Goal: Complete application form: Complete application form

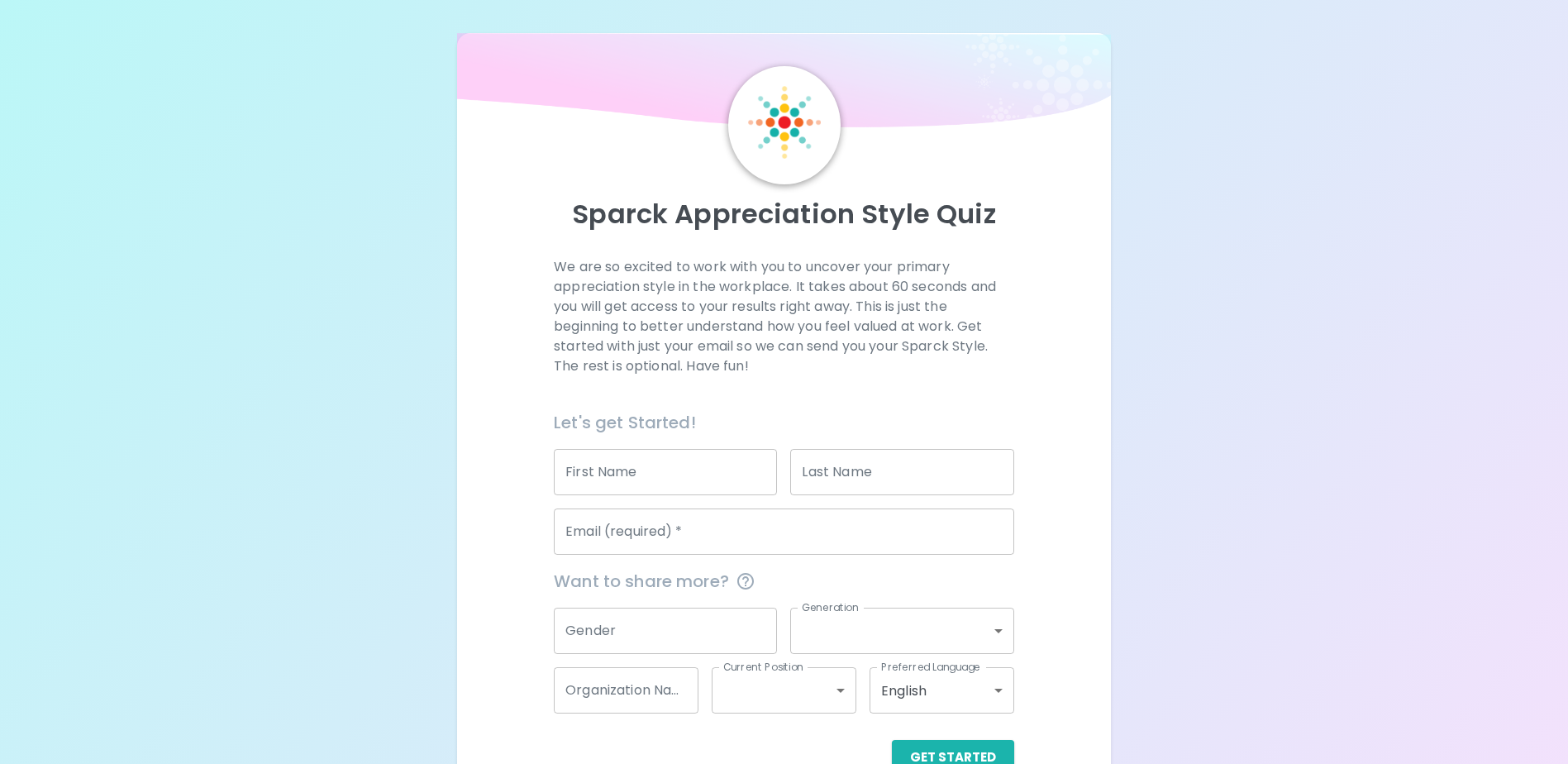
click at [589, 488] on input "First Name" at bounding box center [665, 471] width 223 height 47
type input "[PERSON_NAME]"
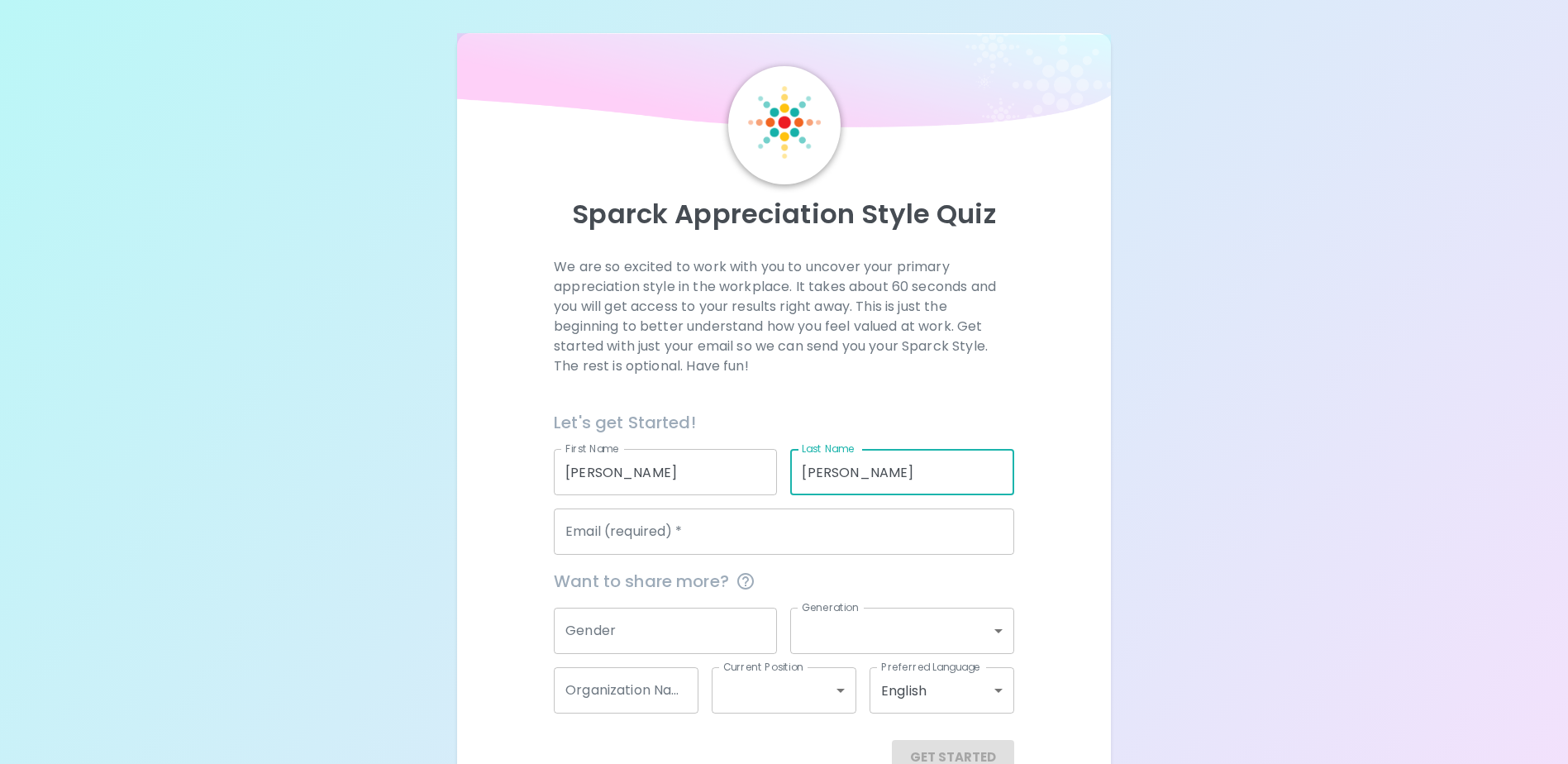
type input "[PERSON_NAME]"
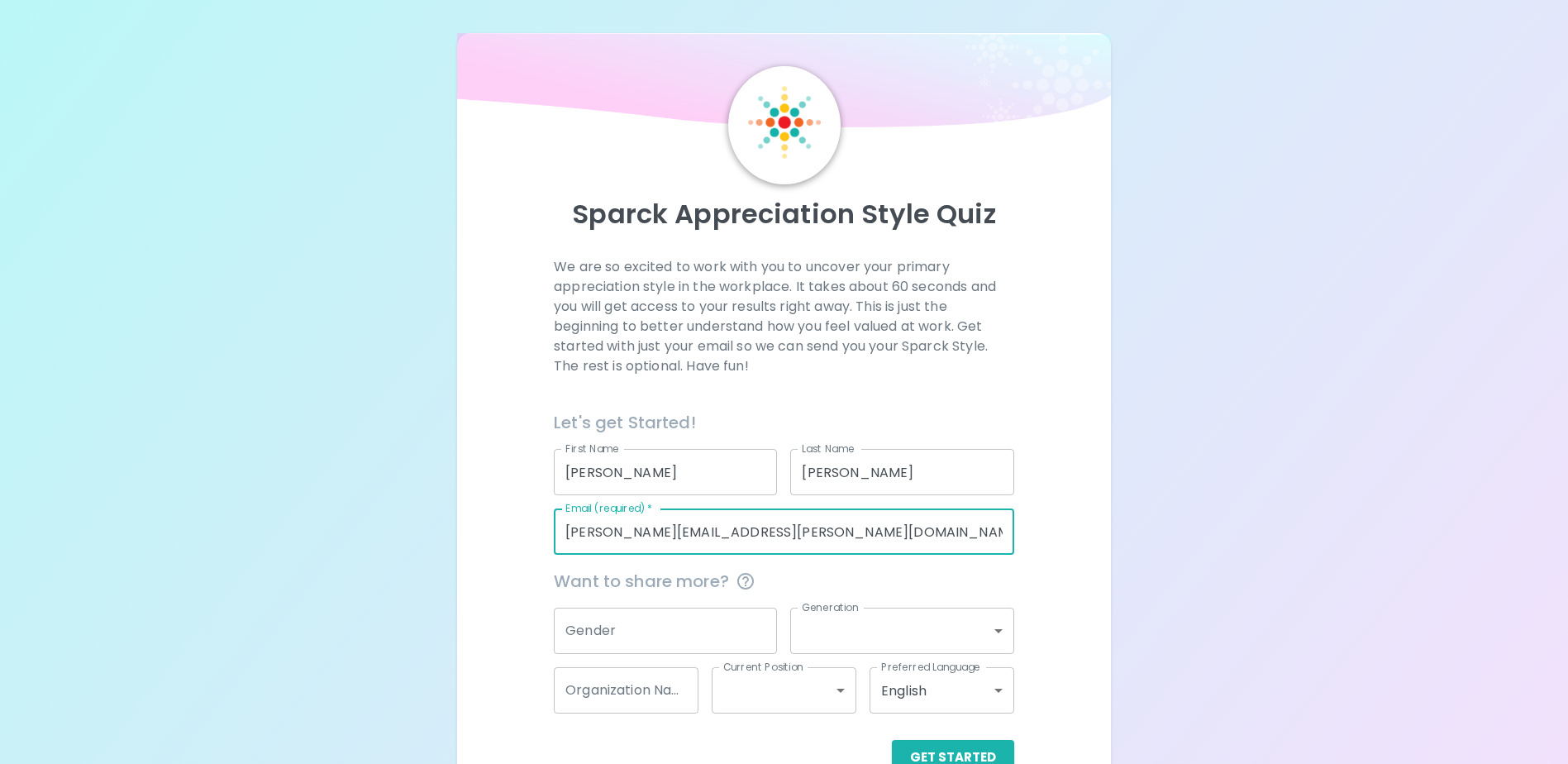
type input "[PERSON_NAME][EMAIL_ADDRESS][PERSON_NAME][DOMAIN_NAME]"
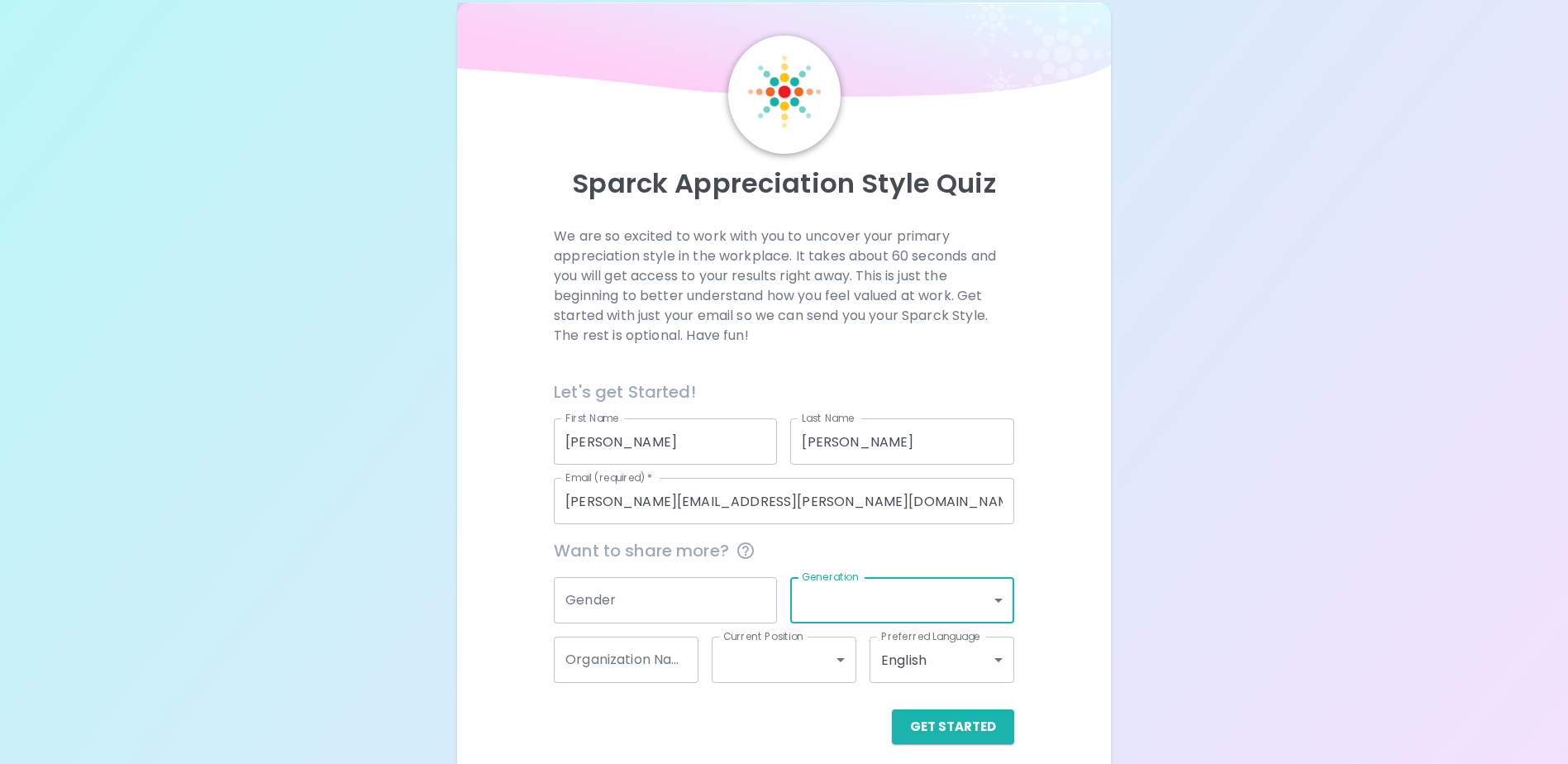
scroll to position [44, 0]
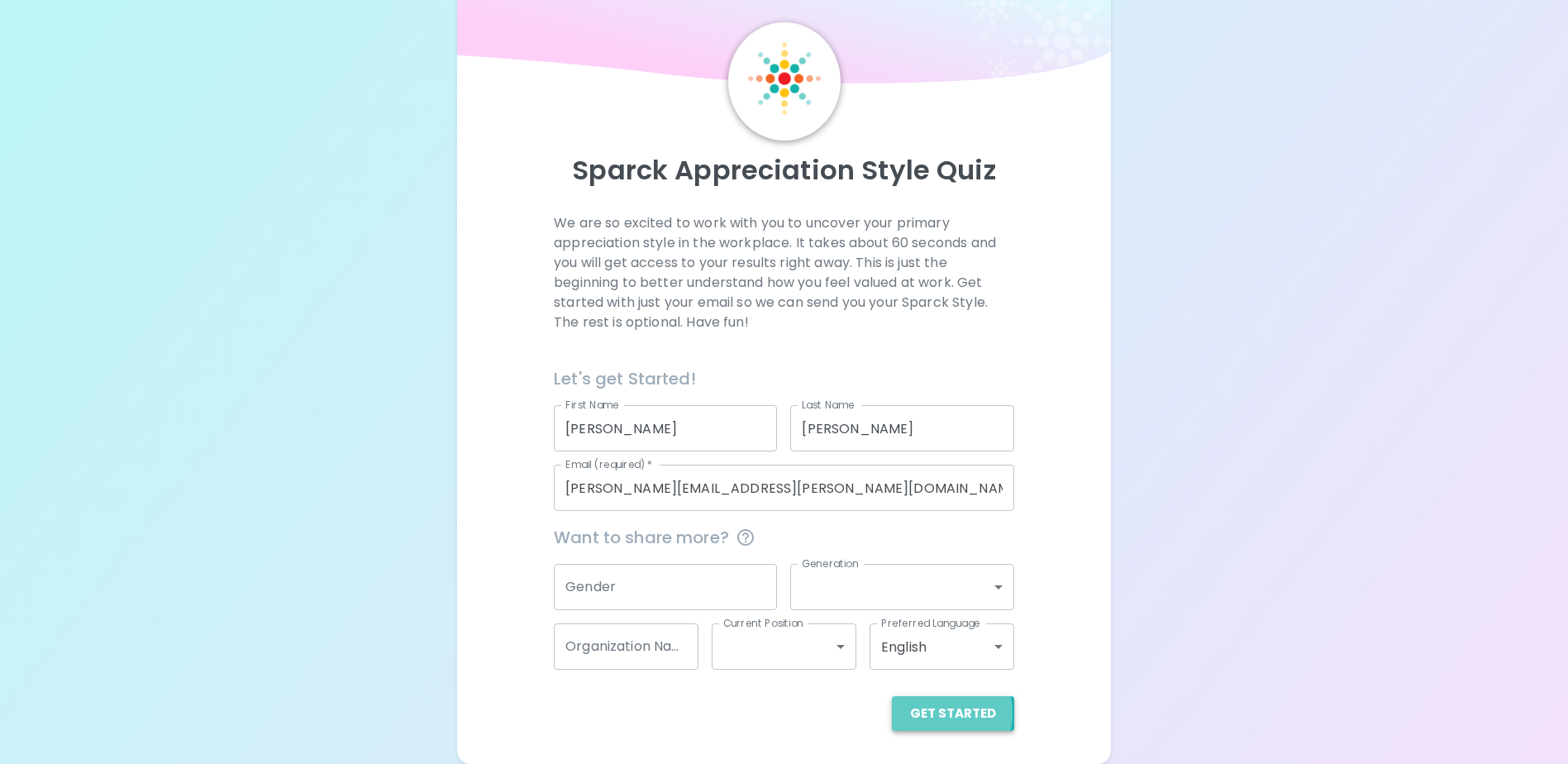
click at [944, 712] on button "Get Started" at bounding box center [953, 713] width 122 height 35
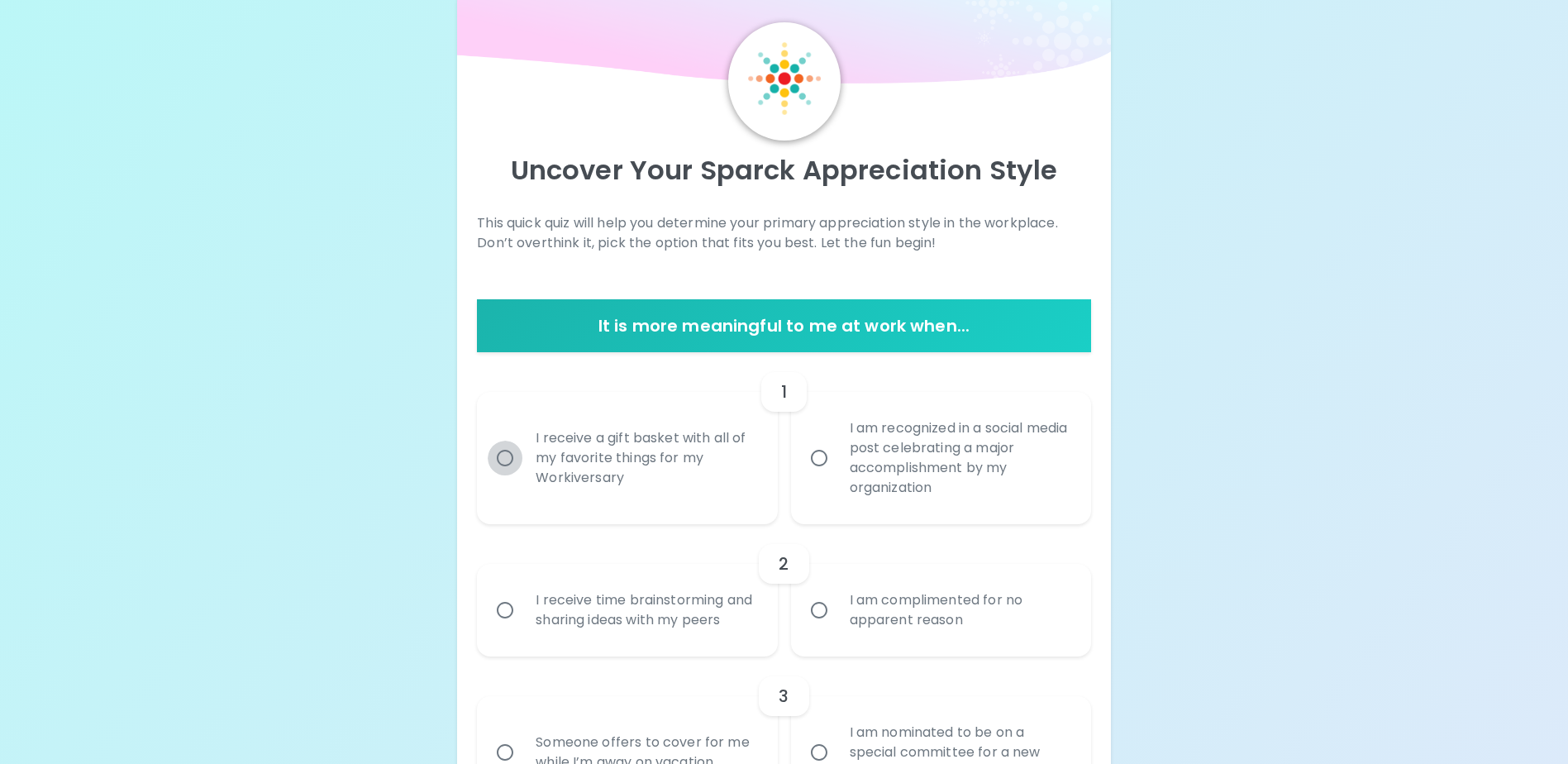
click at [503, 457] on input "I receive a gift basket with all of my favorite things for my Workiversary" at bounding box center [505, 458] width 35 height 35
radio input "true"
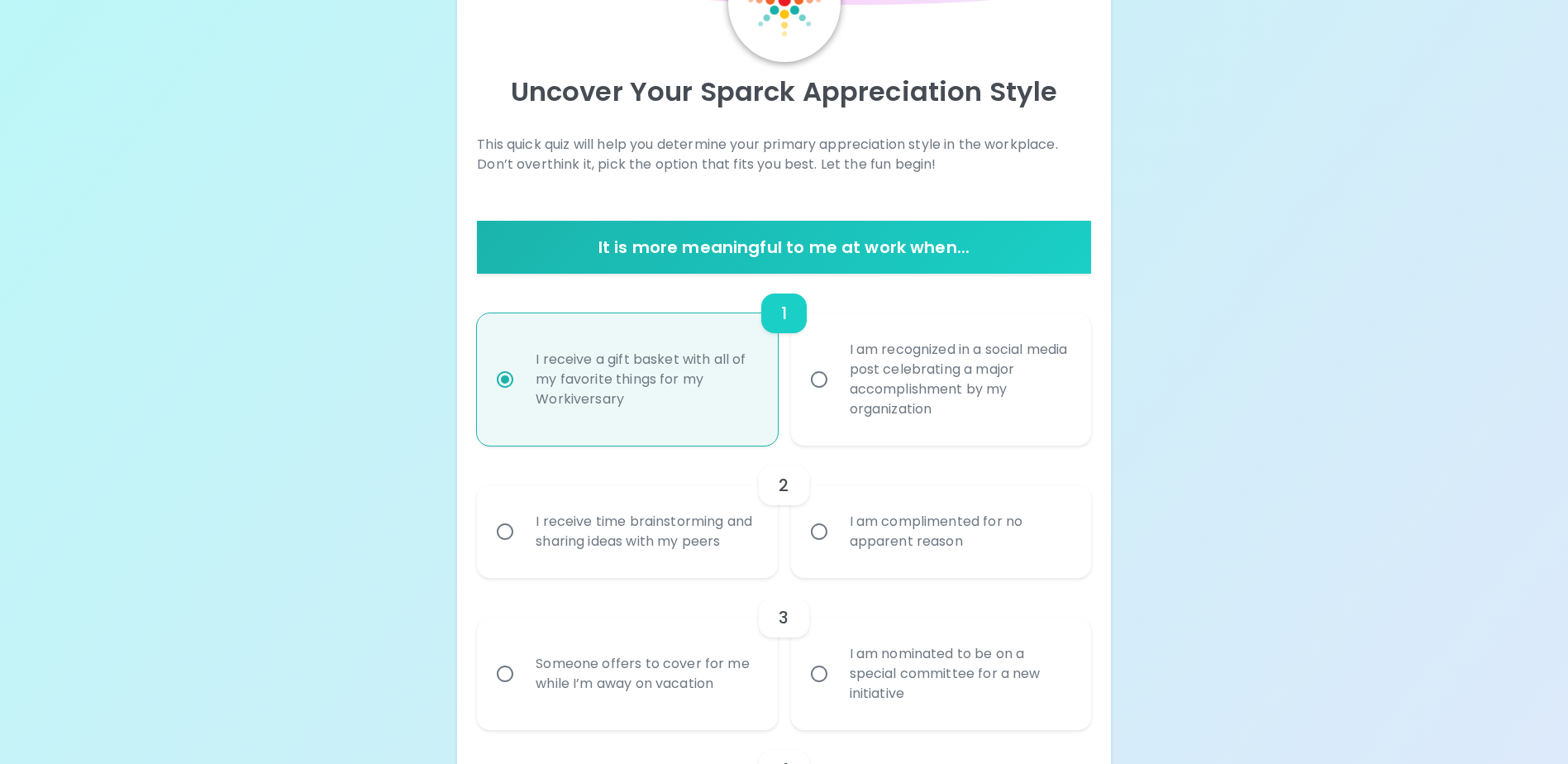
scroll to position [176, 0]
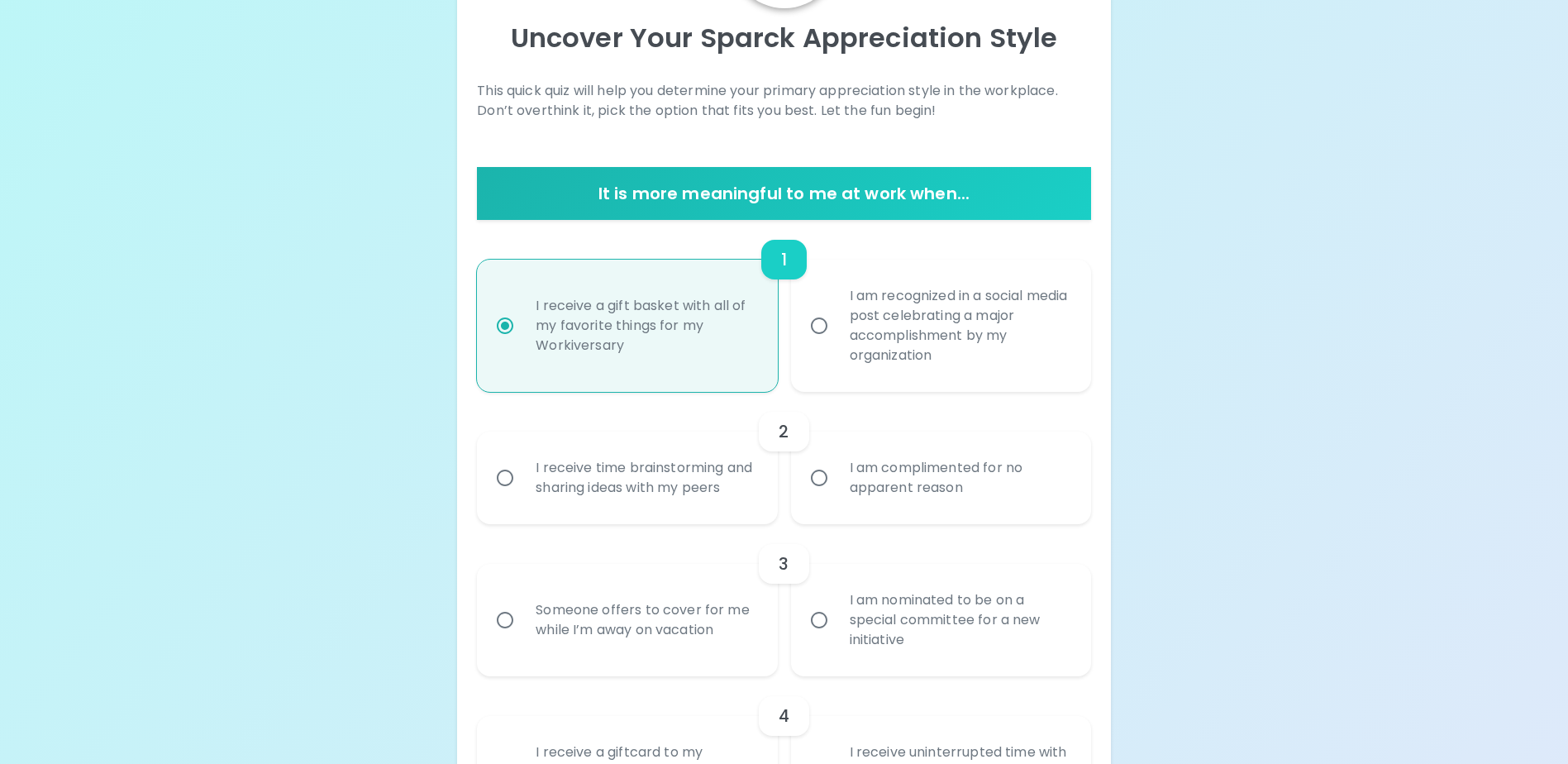
click at [818, 487] on input "I am complimented for no apparent reason" at bounding box center [819, 477] width 35 height 35
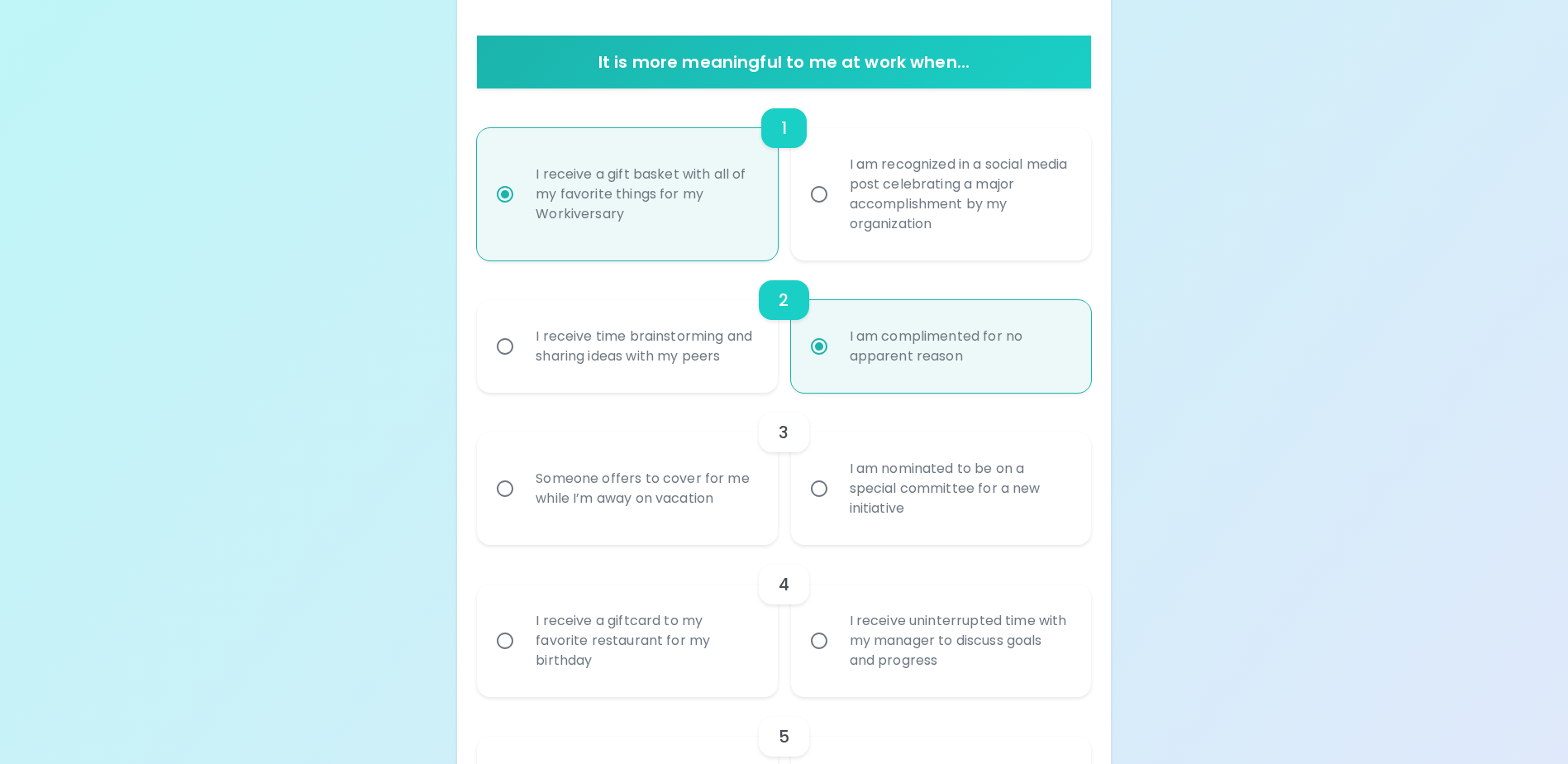
scroll to position [309, 0]
radio input "true"
click at [505, 505] on input "Someone offers to cover for me while I’m away on vacation" at bounding box center [505, 488] width 35 height 35
radio input "false"
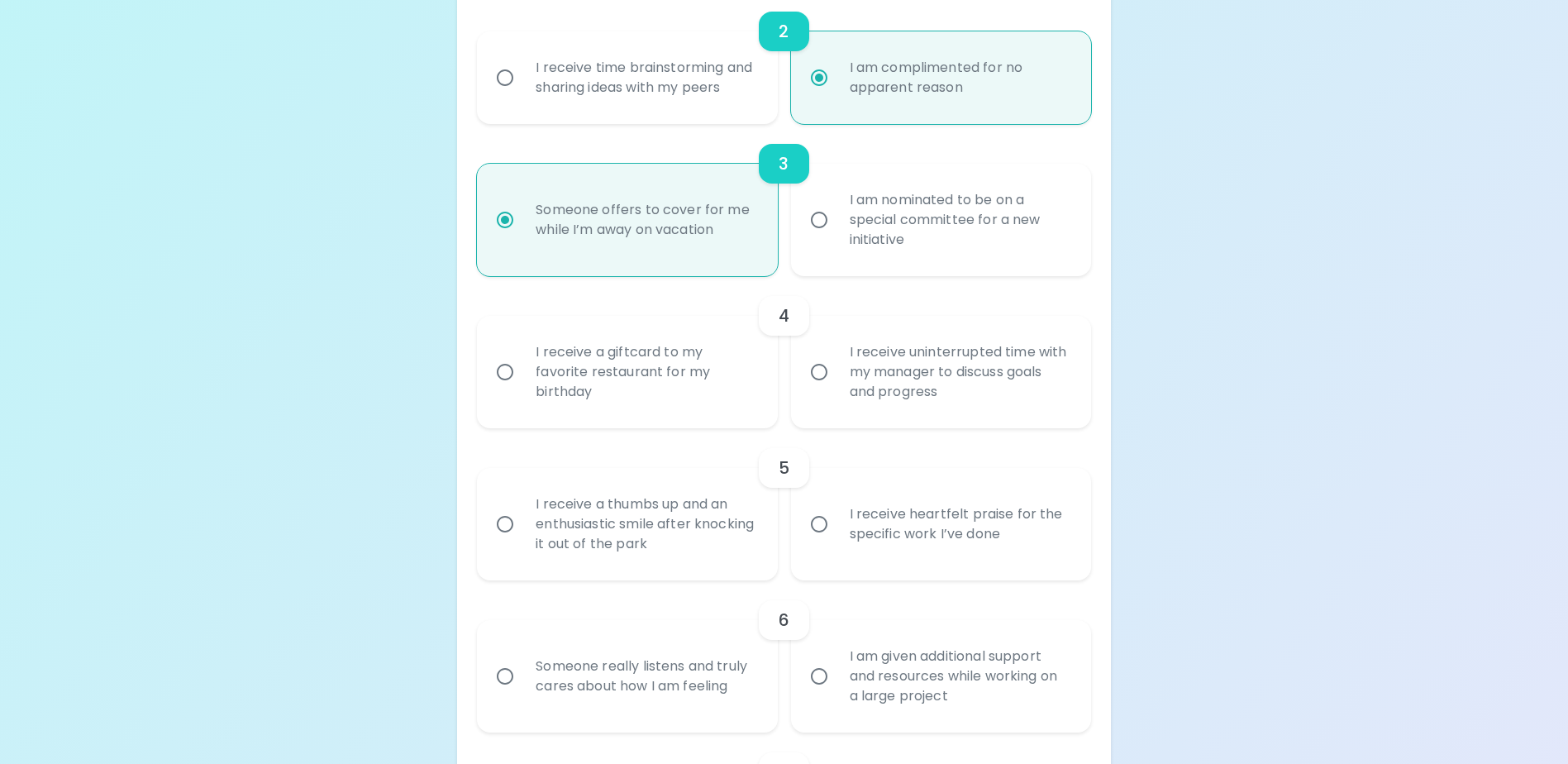
scroll to position [606, 0]
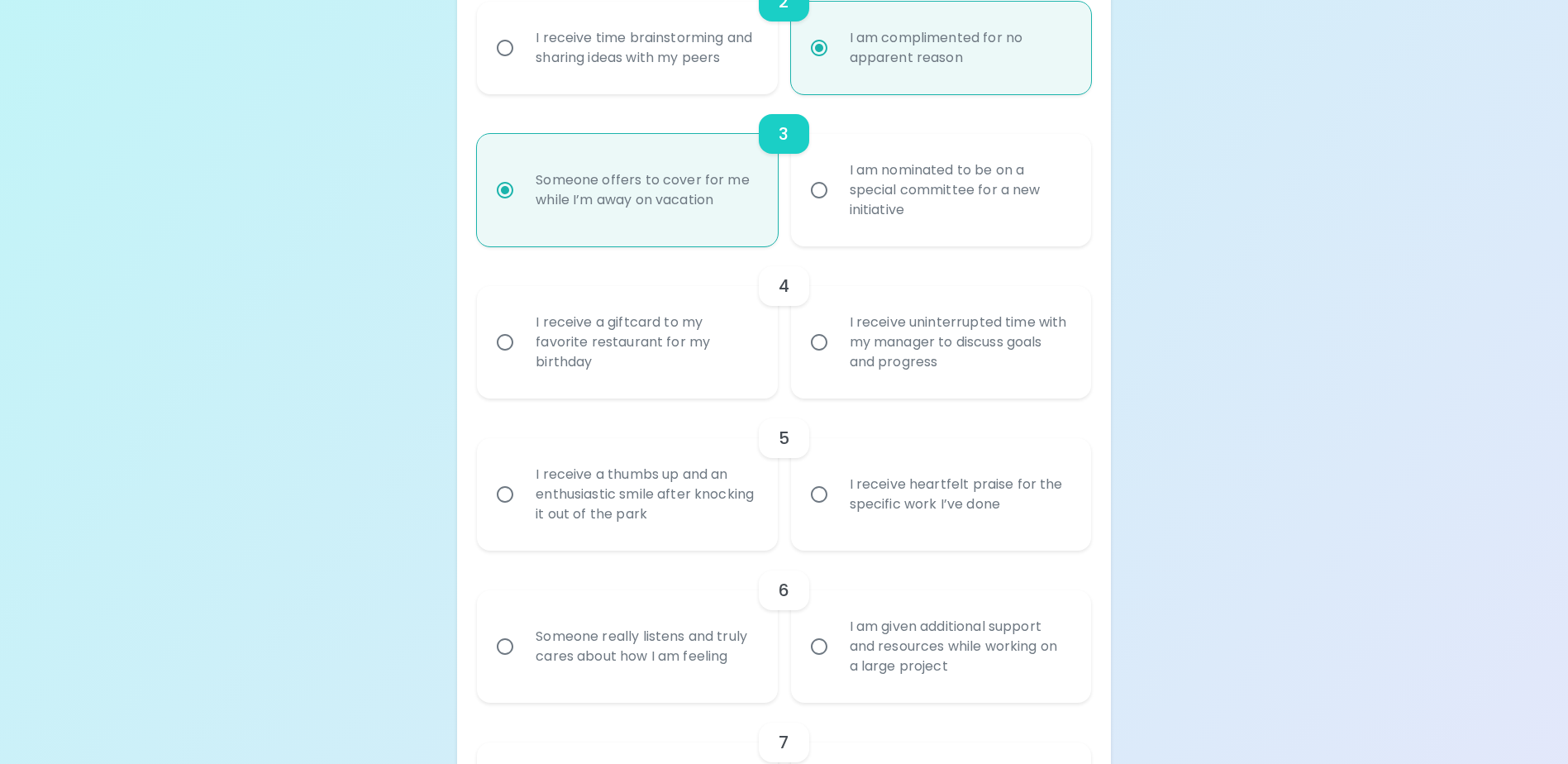
radio input "true"
click at [505, 360] on input "I receive a giftcard to my favorite restaurant for my birthday" at bounding box center [505, 342] width 35 height 35
radio input "false"
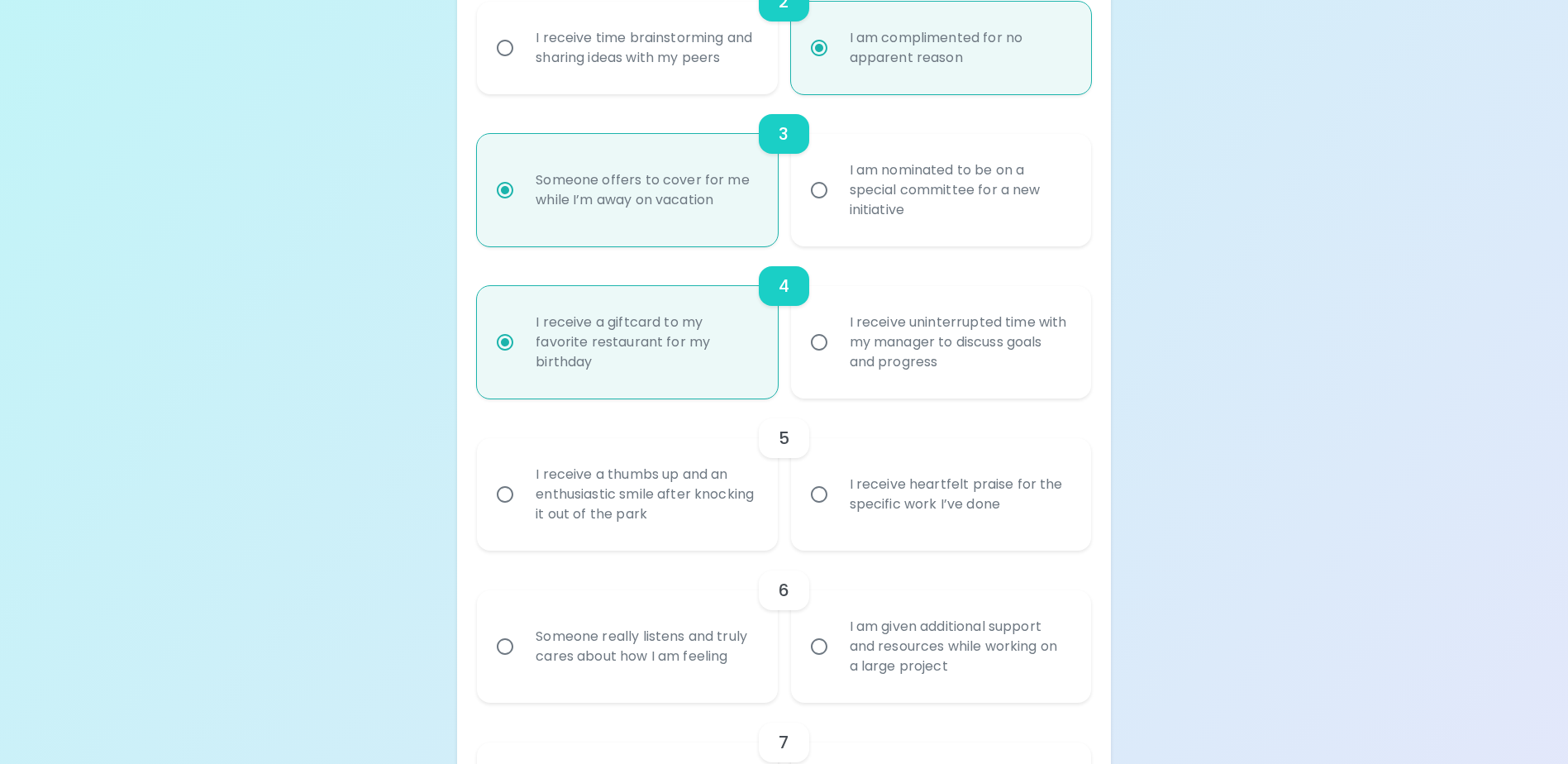
scroll to position [739, 0]
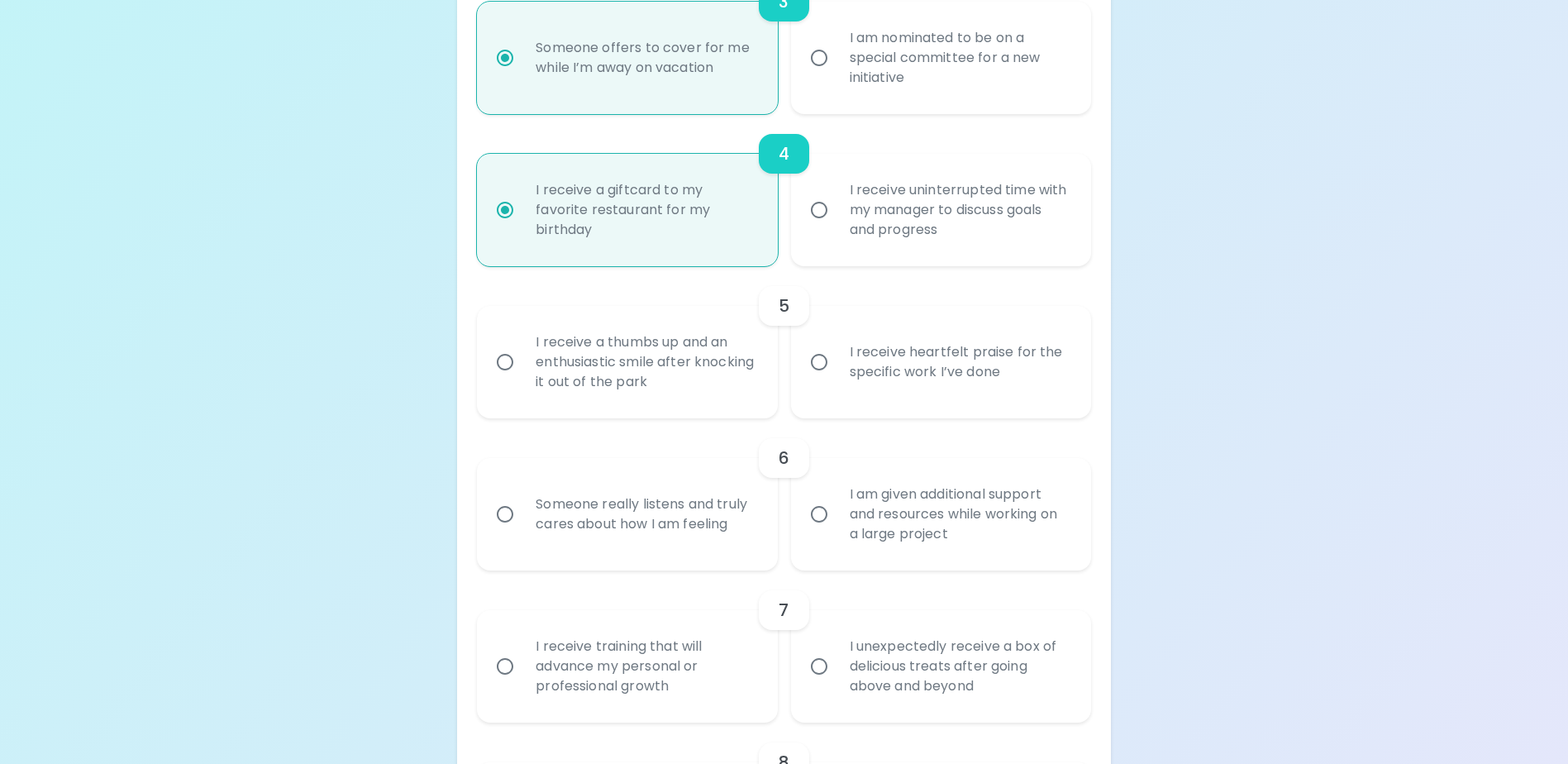
radio input "true"
click at [815, 379] on input "I receive heartfelt praise for the specific work I’ve done" at bounding box center [819, 362] width 35 height 35
radio input "false"
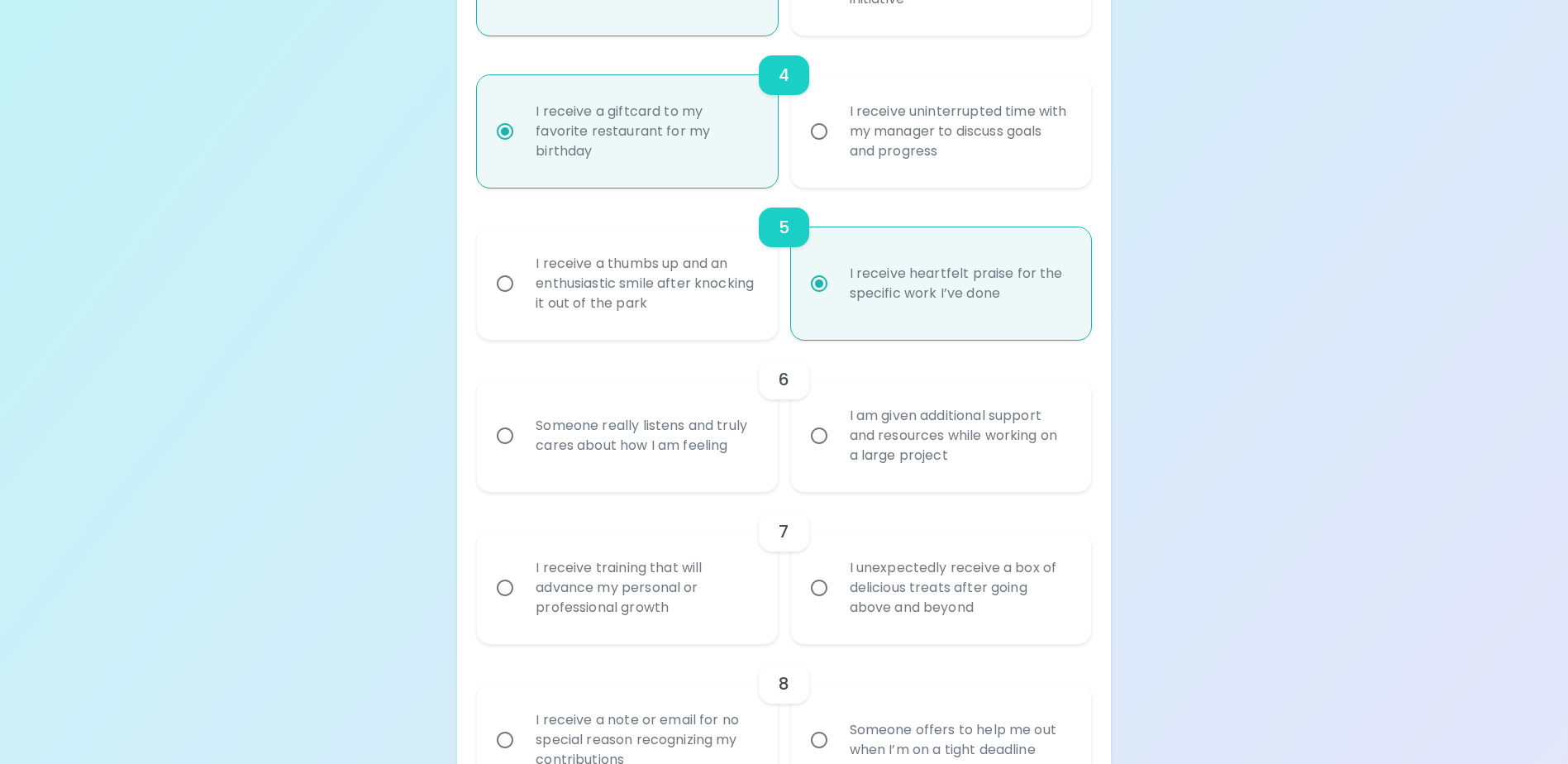
scroll to position [871, 0]
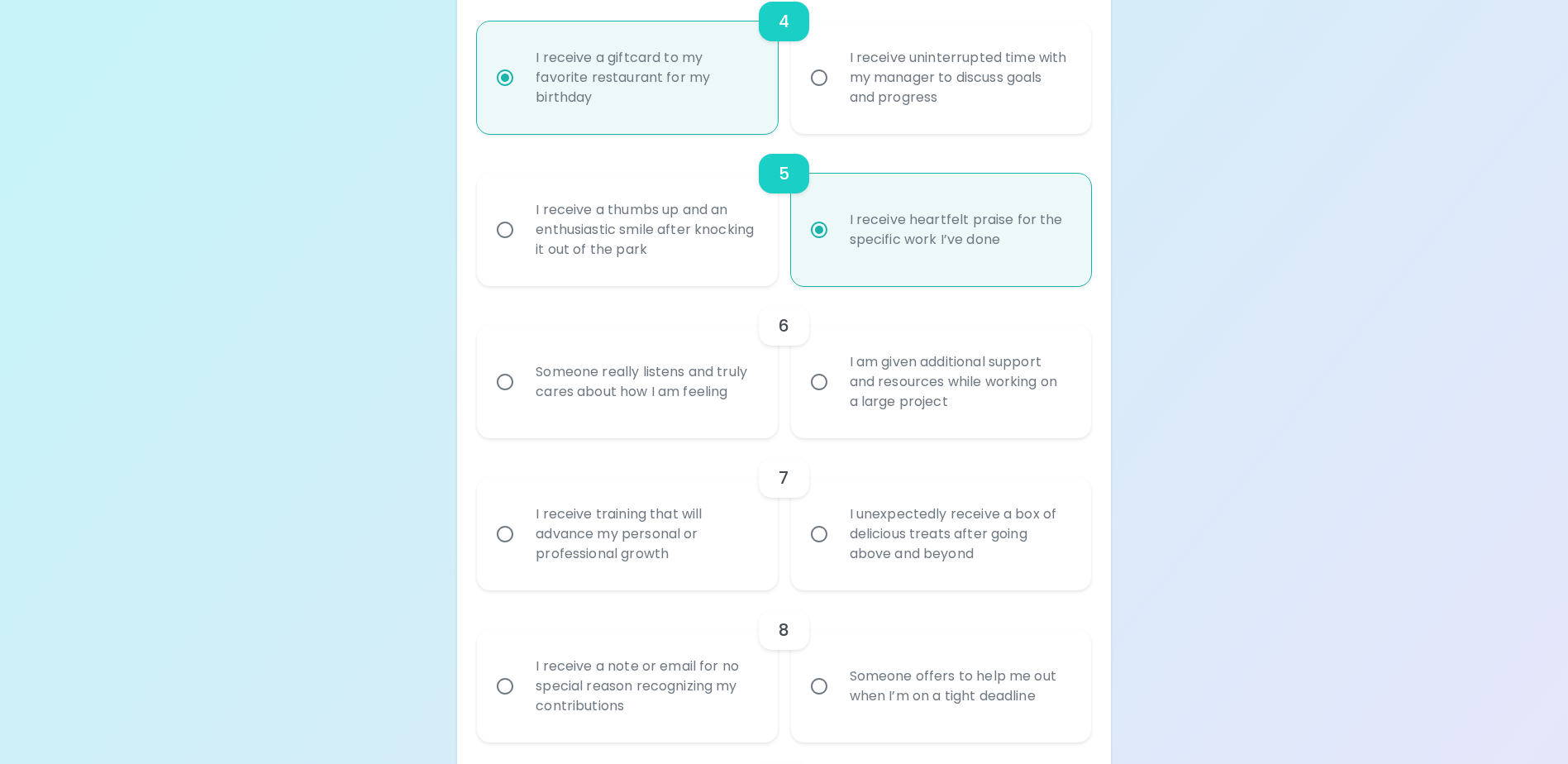
radio input "true"
click at [500, 399] on input "Someone really listens and truly cares about how I am feeling" at bounding box center [505, 382] width 35 height 35
radio input "false"
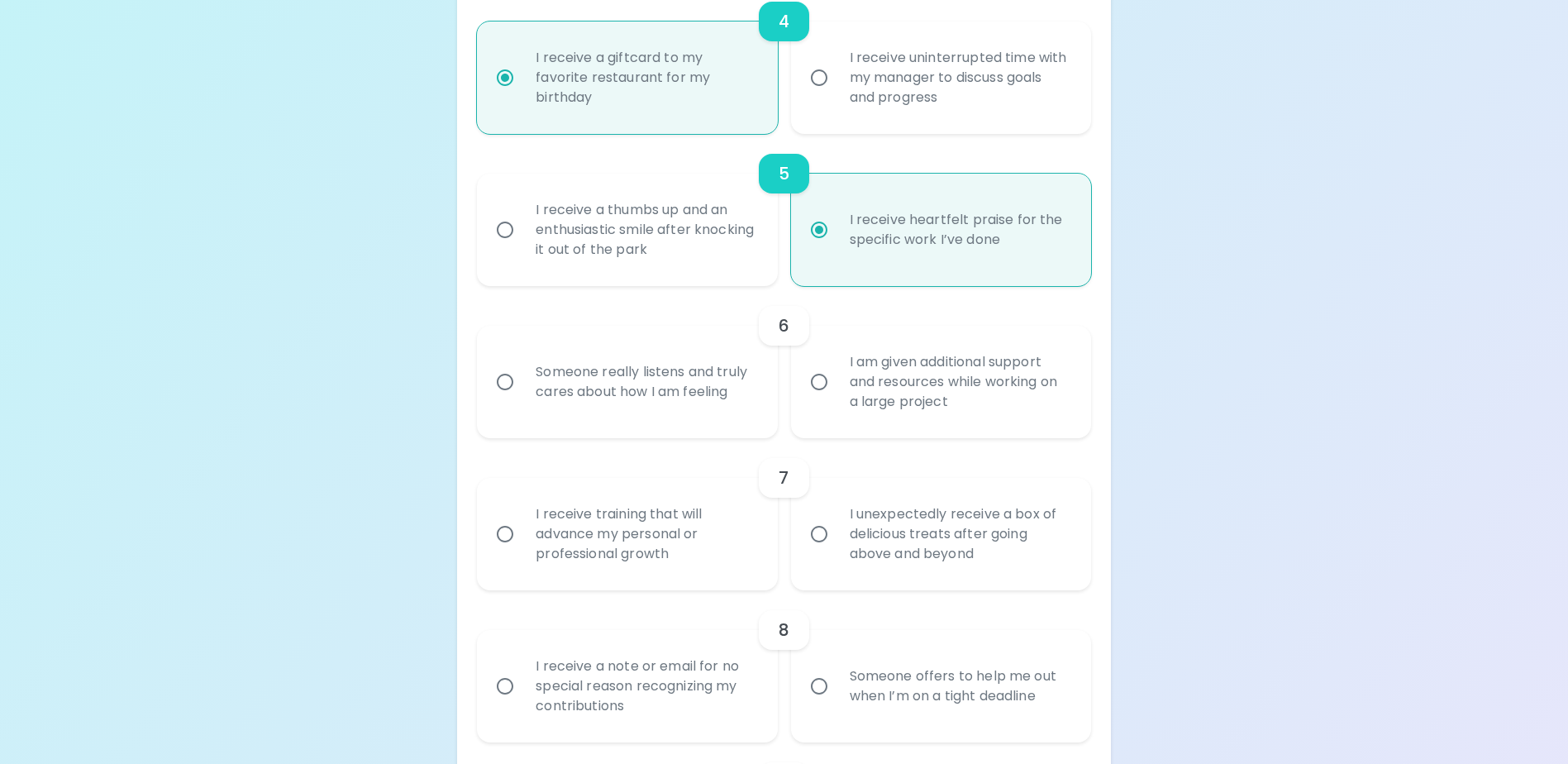
radio input "false"
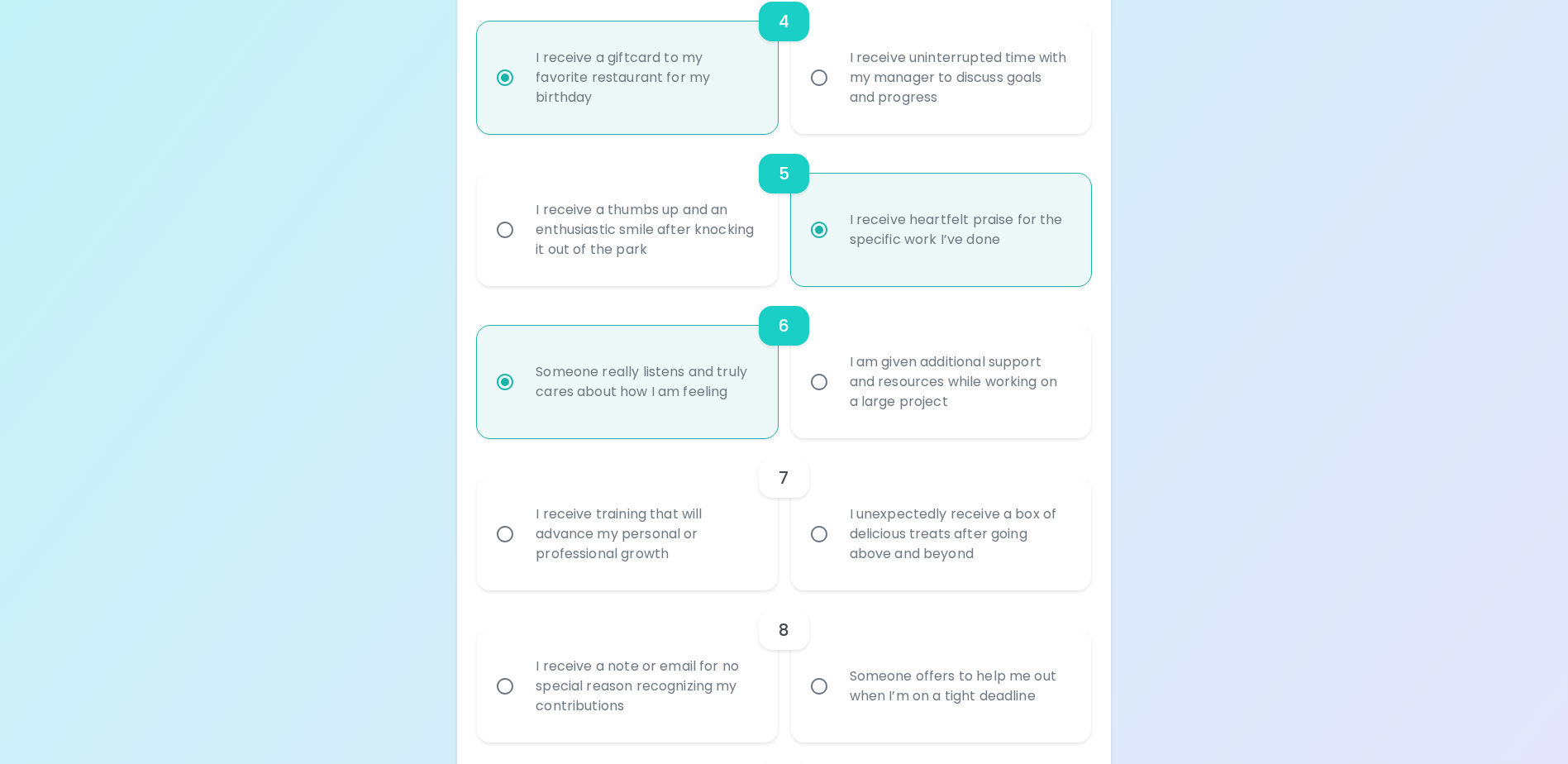
scroll to position [1003, 0]
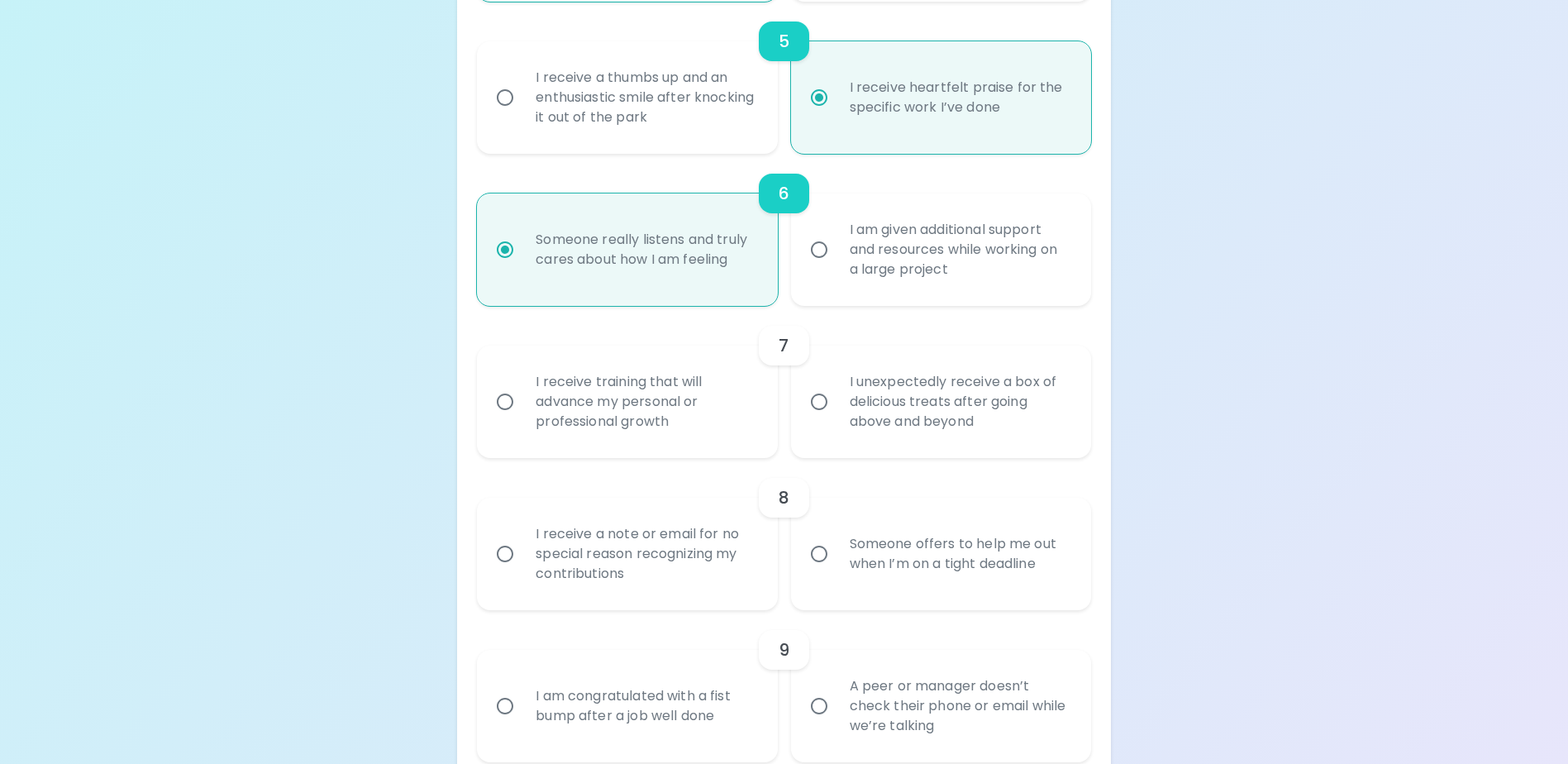
radio input "true"
click at [503, 419] on input "I receive training that will advance my personal or professional growth" at bounding box center [505, 401] width 35 height 35
radio input "false"
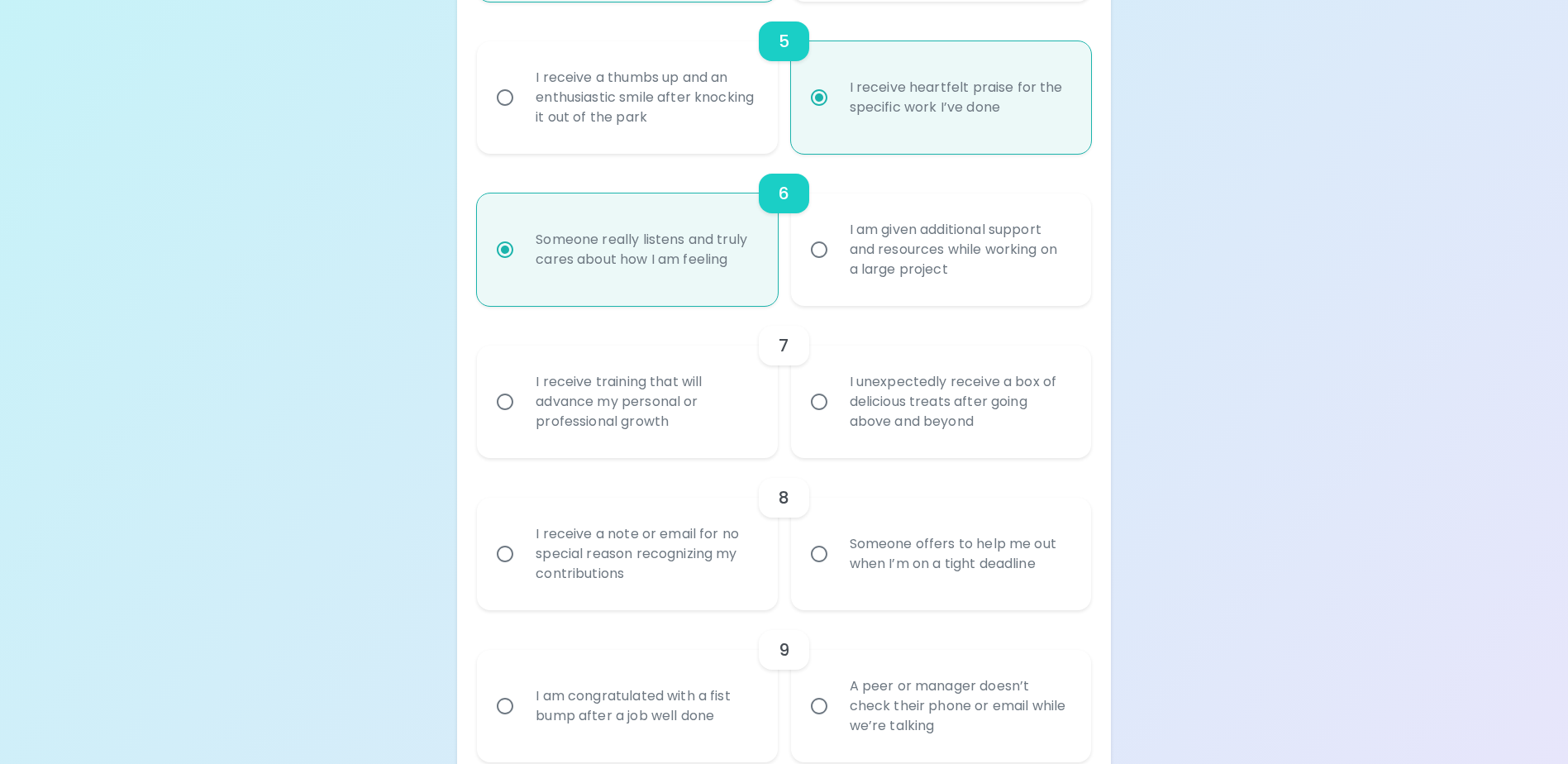
radio input "false"
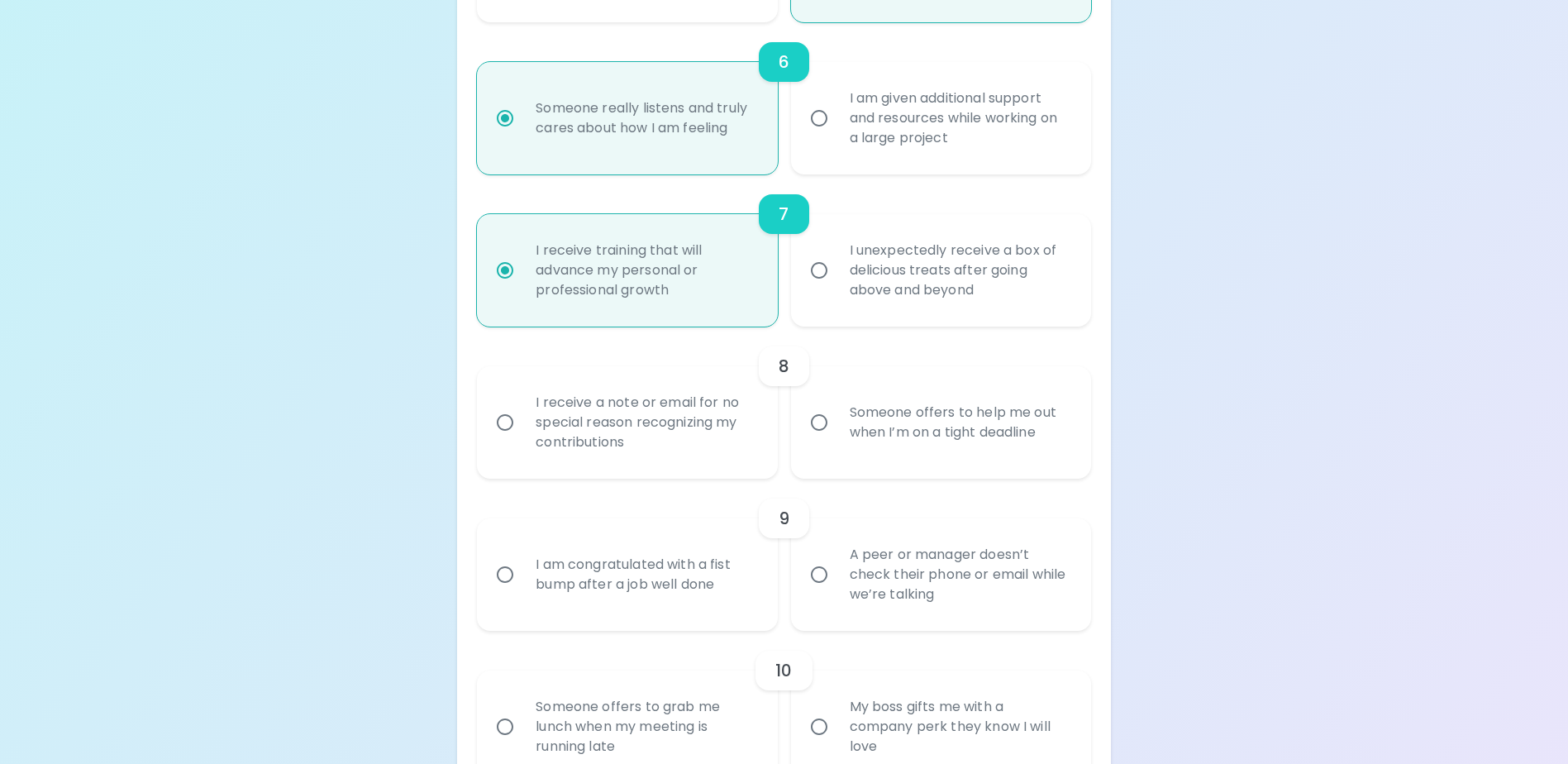
scroll to position [1135, 0]
radio input "true"
click at [508, 439] on input "I receive a note or email for no special reason recognizing my contributions" at bounding box center [505, 421] width 35 height 35
radio input "false"
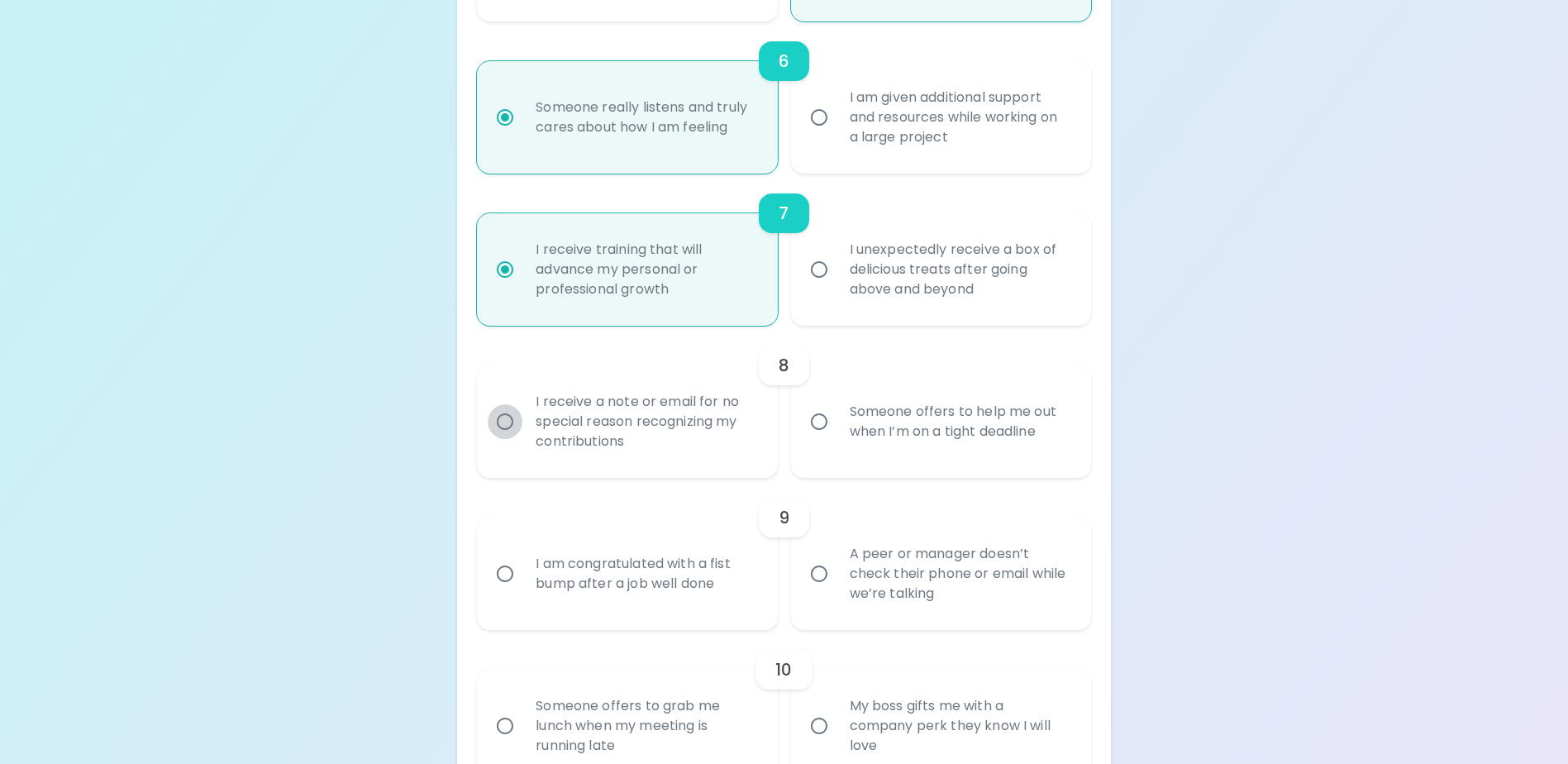
radio input "false"
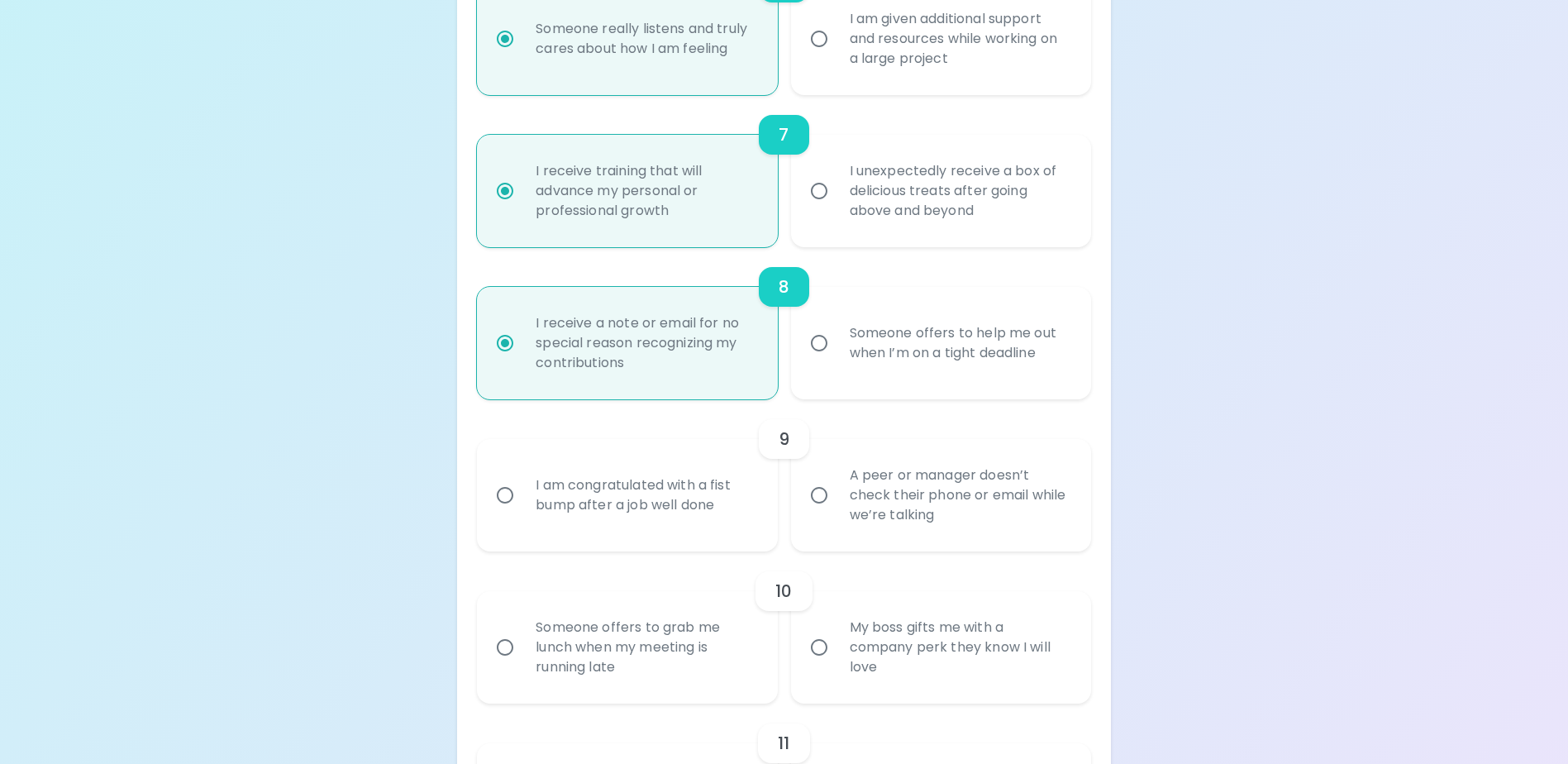
scroll to position [1267, 0]
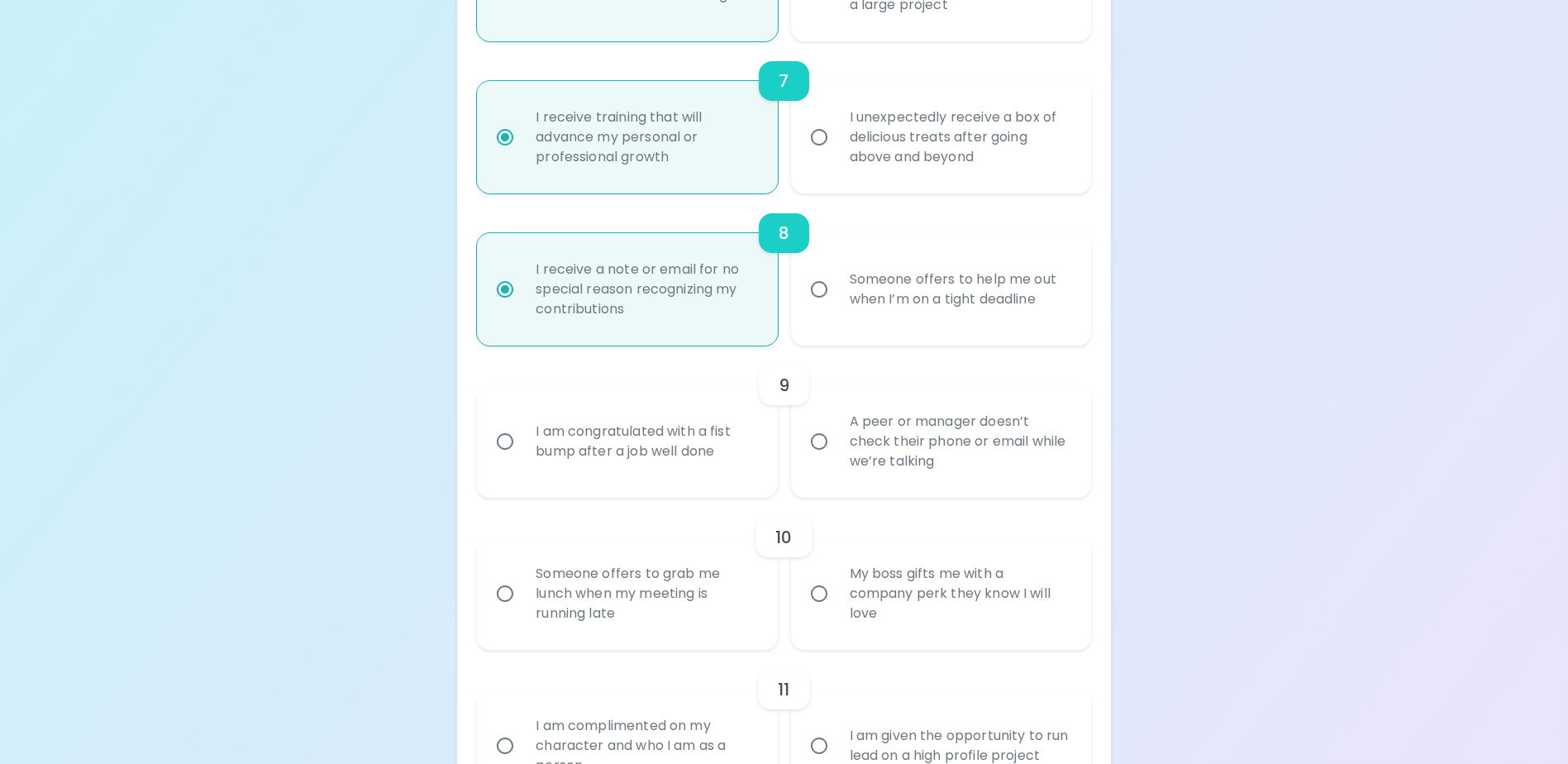
radio input "true"
click at [505, 459] on input "I am congratulated with a fist bump after a job well done" at bounding box center [505, 441] width 35 height 35
radio input "false"
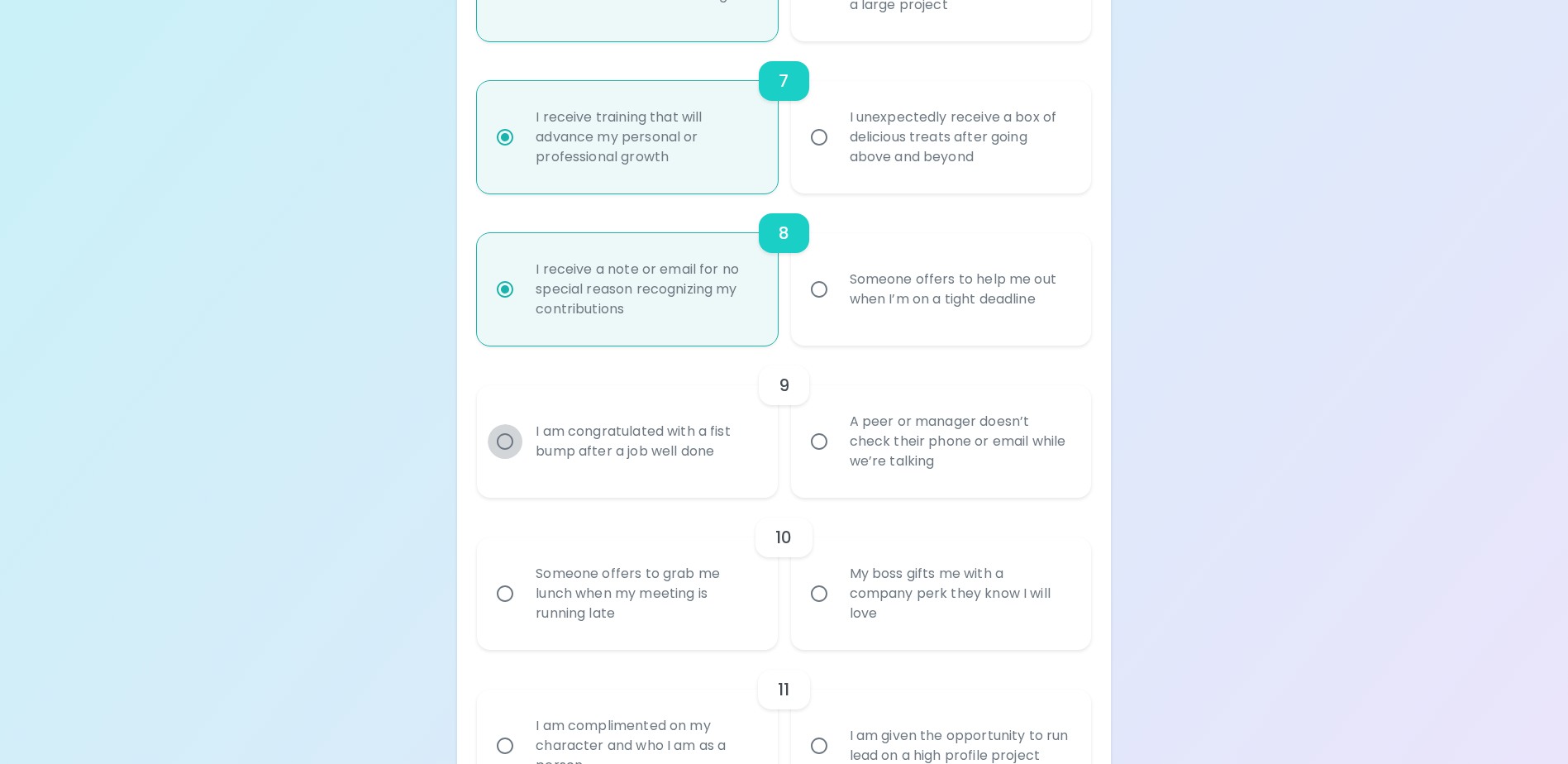
radio input "false"
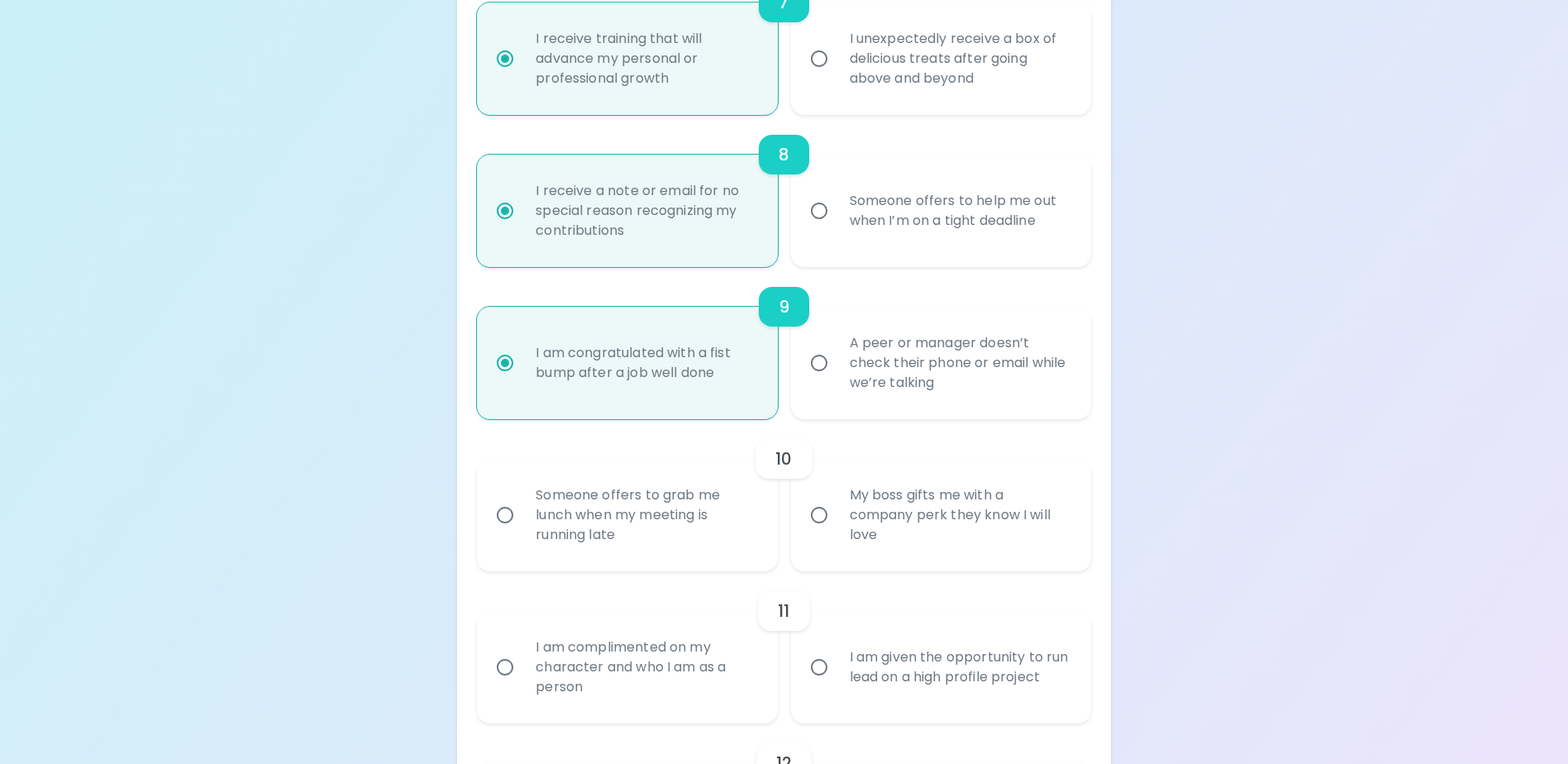
scroll to position [1399, 0]
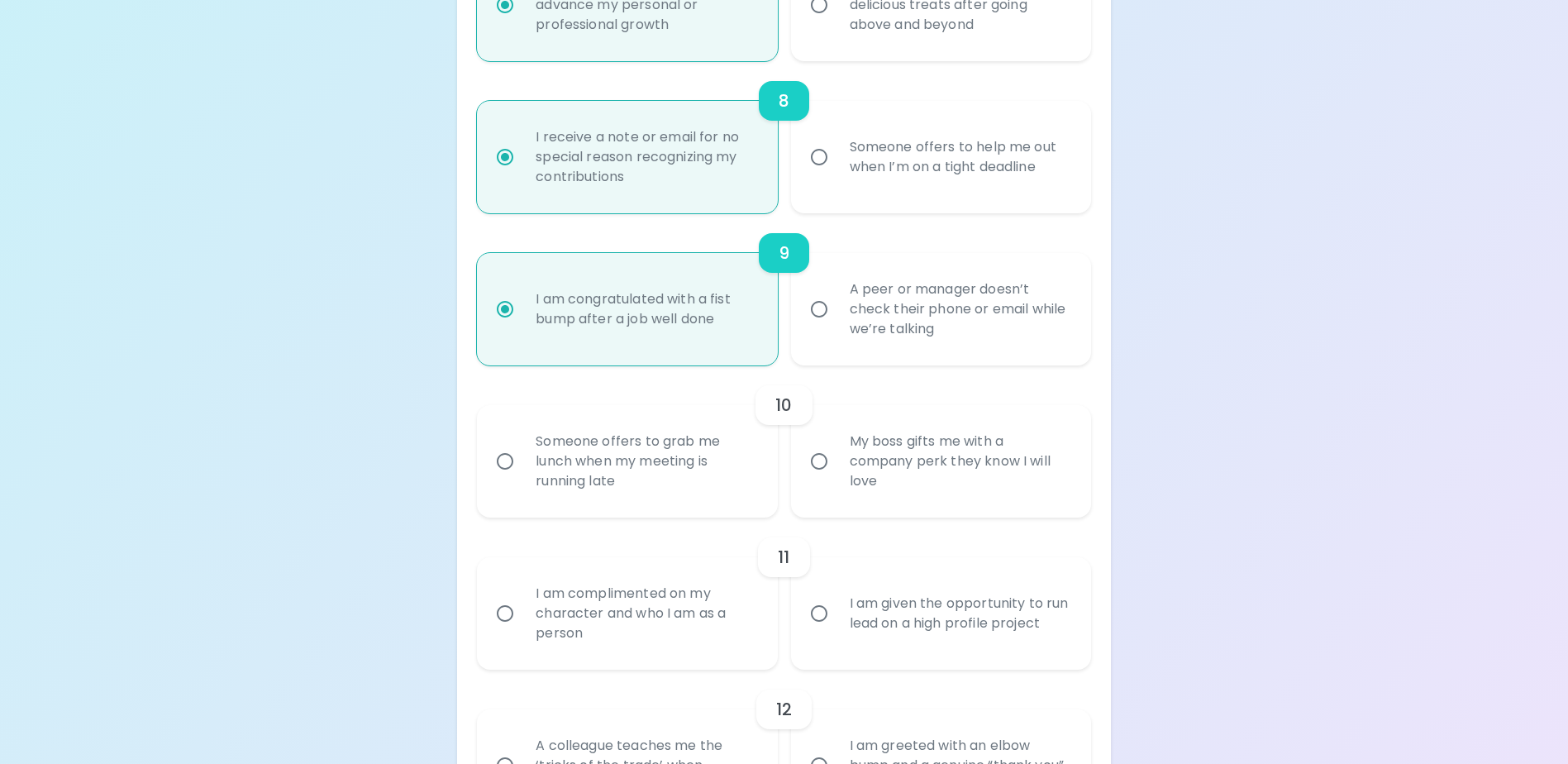
radio input "true"
click at [816, 478] on input "My boss gifts me with a company perk they know I will love" at bounding box center [819, 461] width 35 height 35
radio input "false"
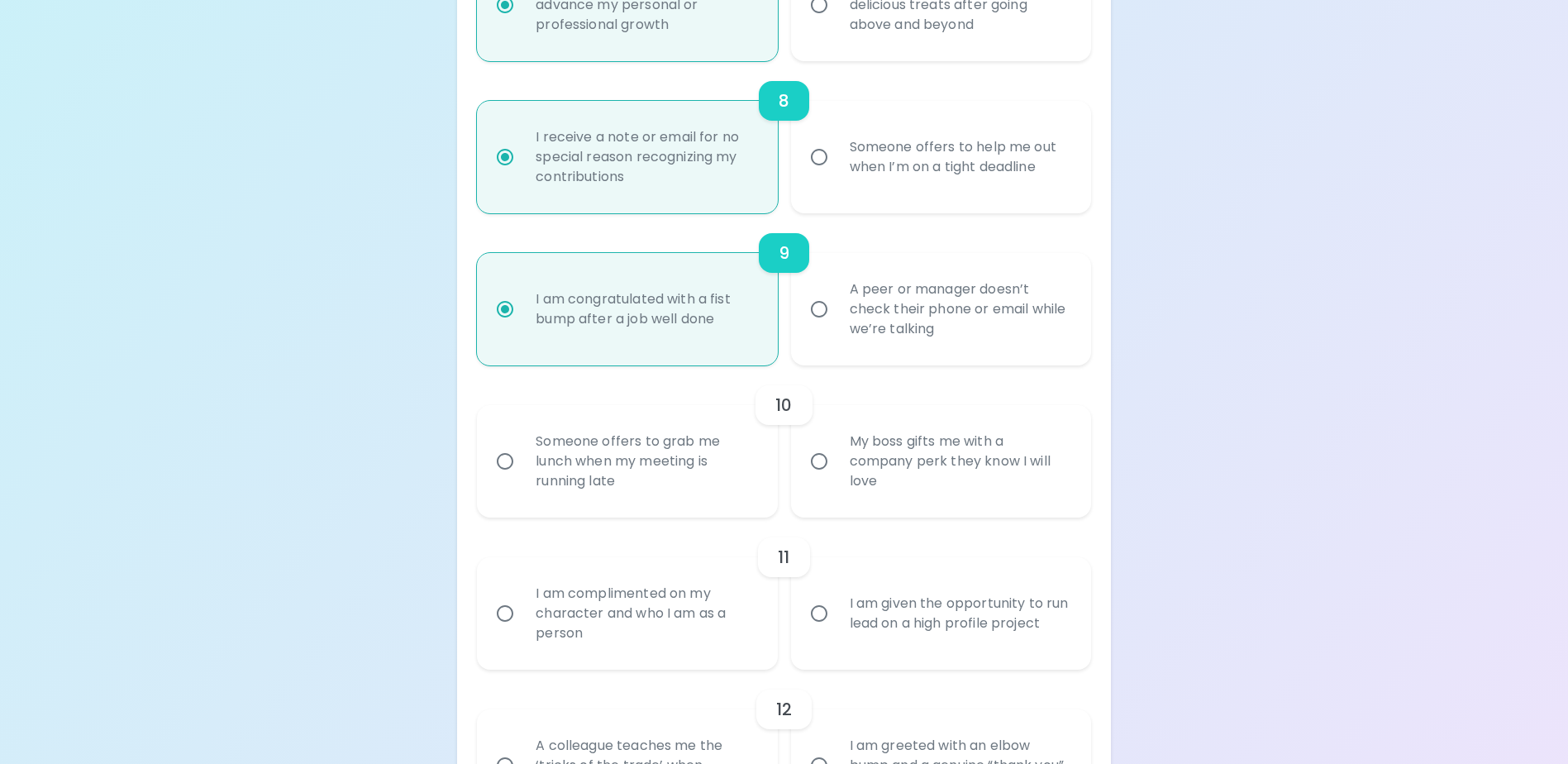
radio input "false"
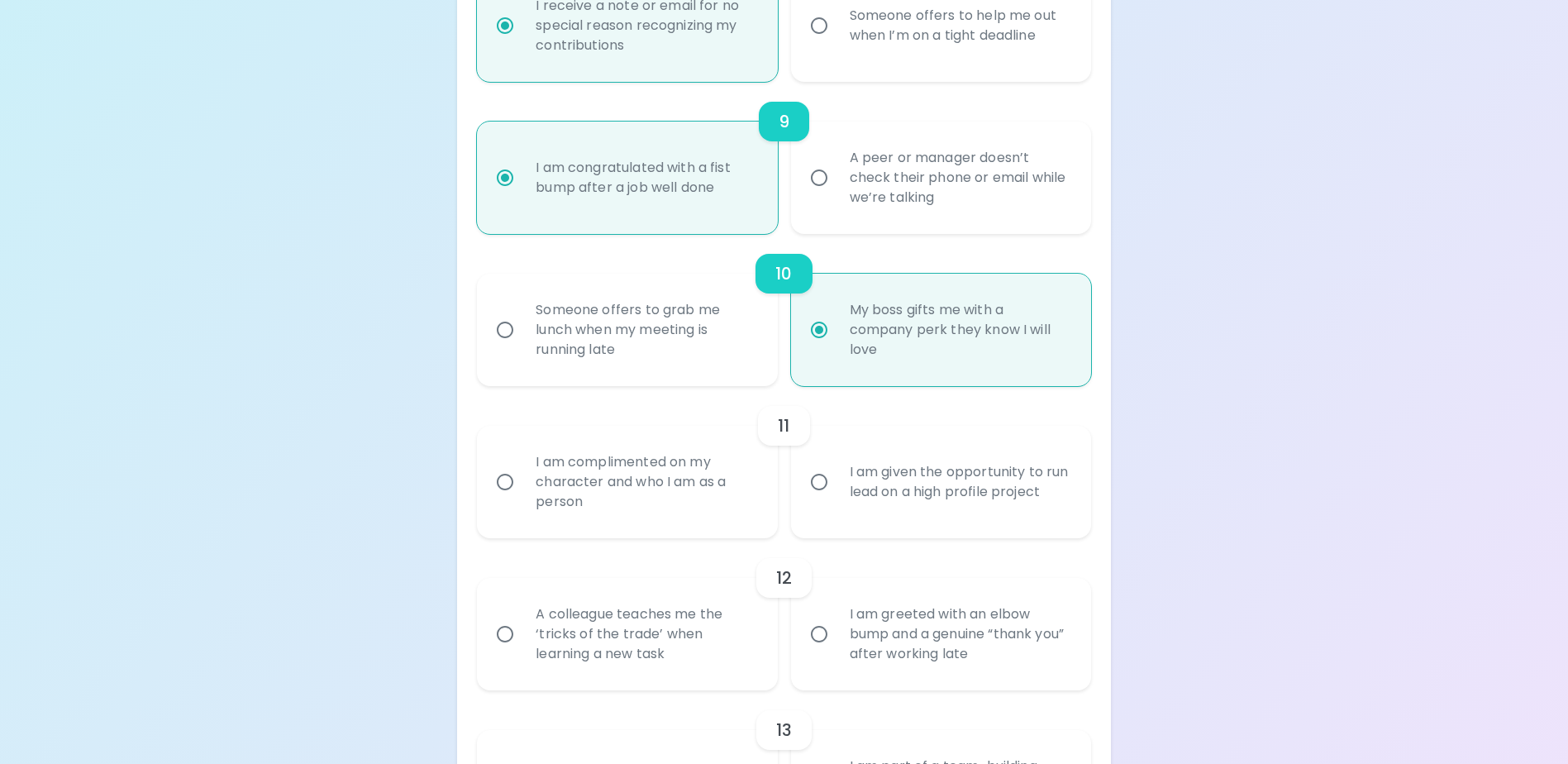
scroll to position [1531, 0]
radio input "true"
click at [506, 499] on input "I am complimented on my character and who I am as a person" at bounding box center [505, 481] width 35 height 35
radio input "false"
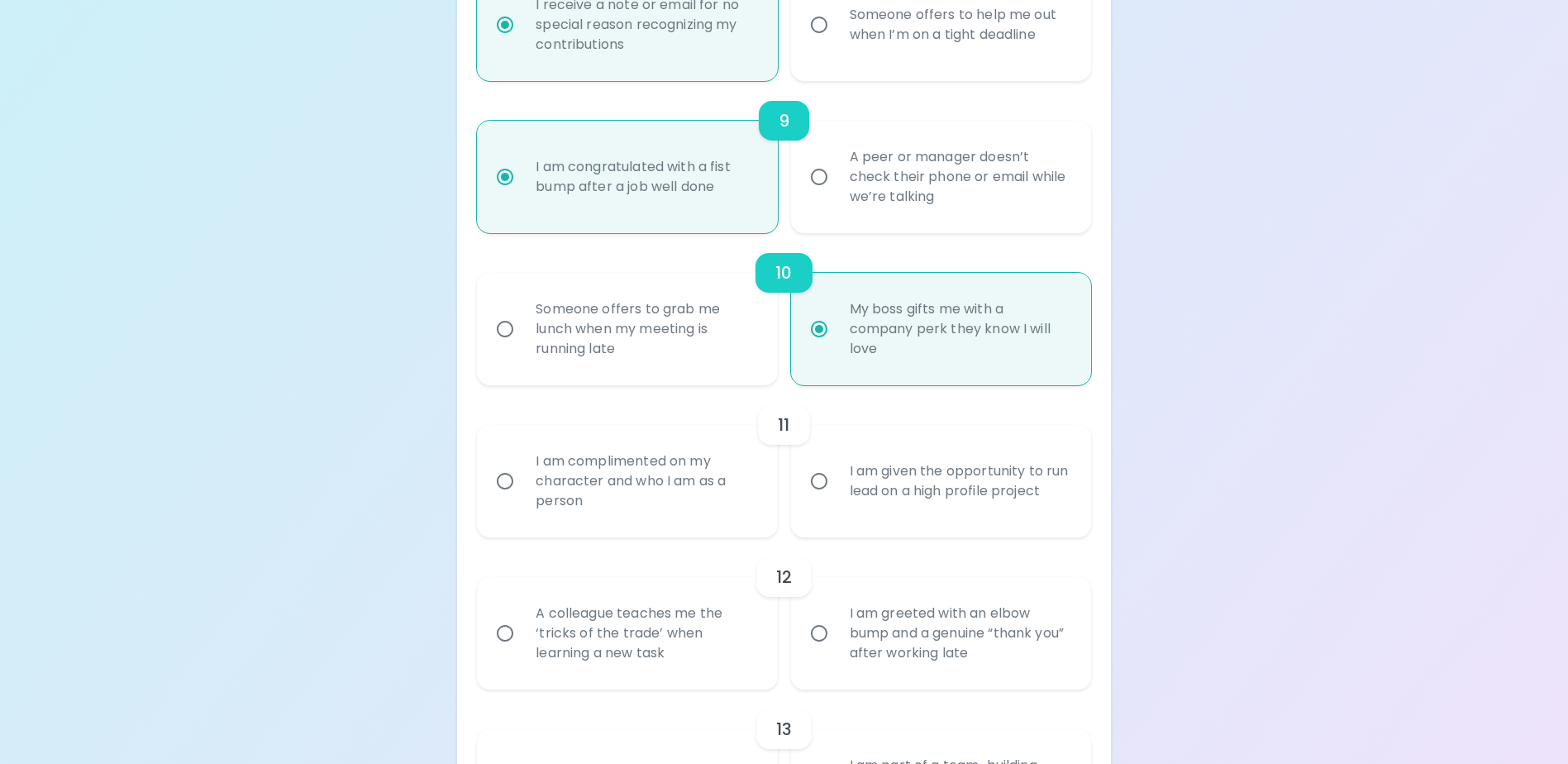
radio input "false"
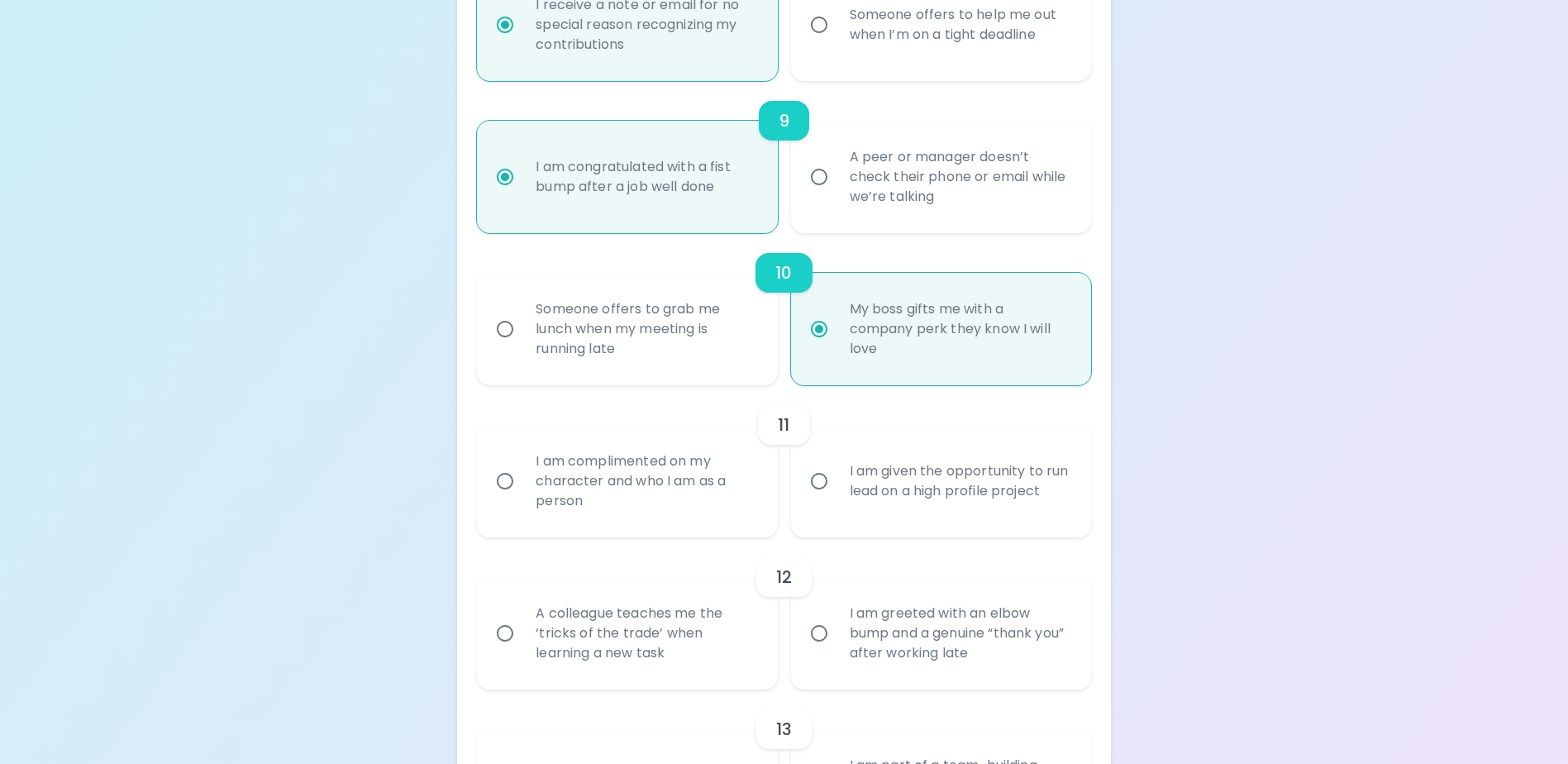
radio input "false"
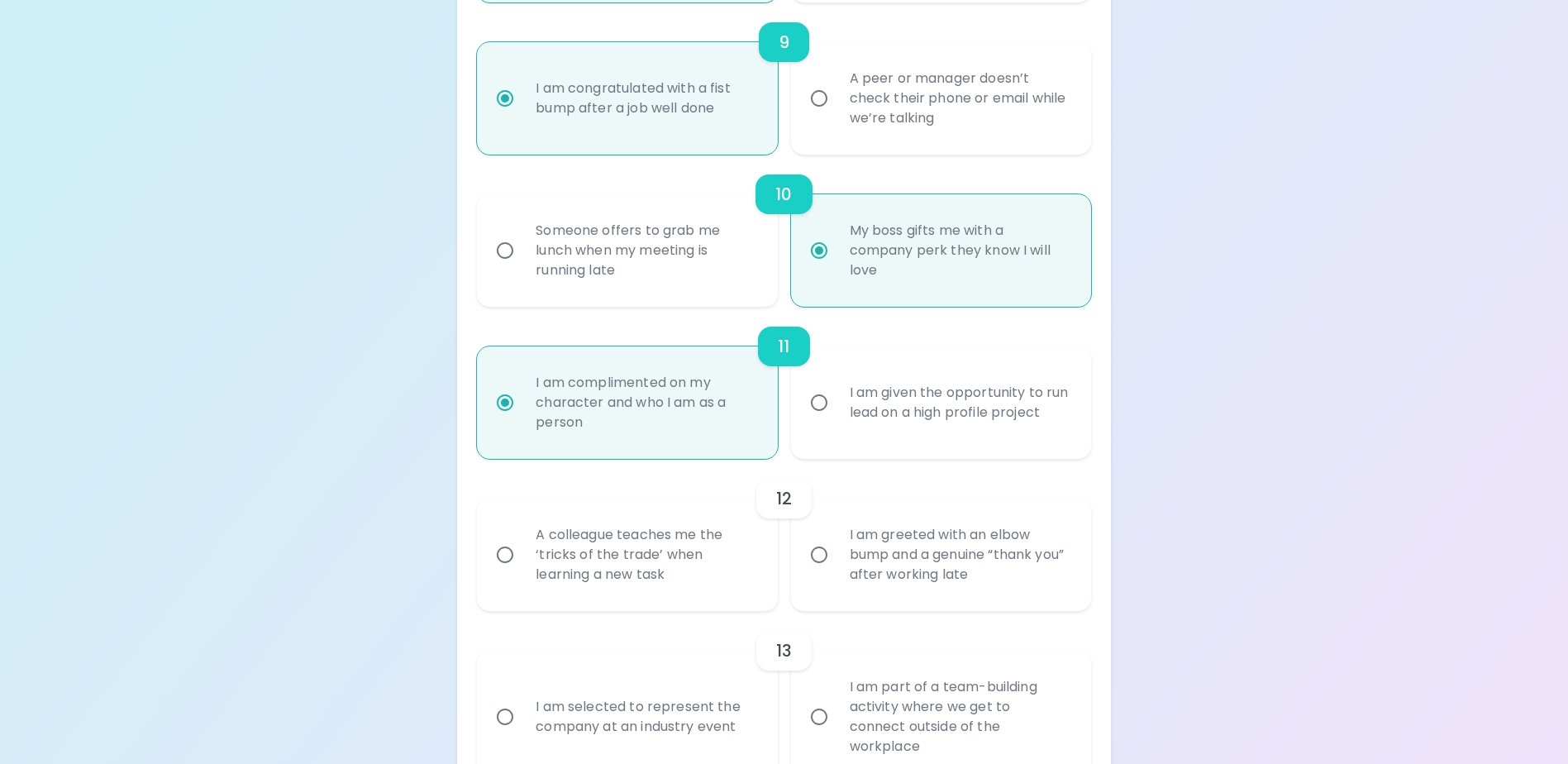
scroll to position [1664, 0]
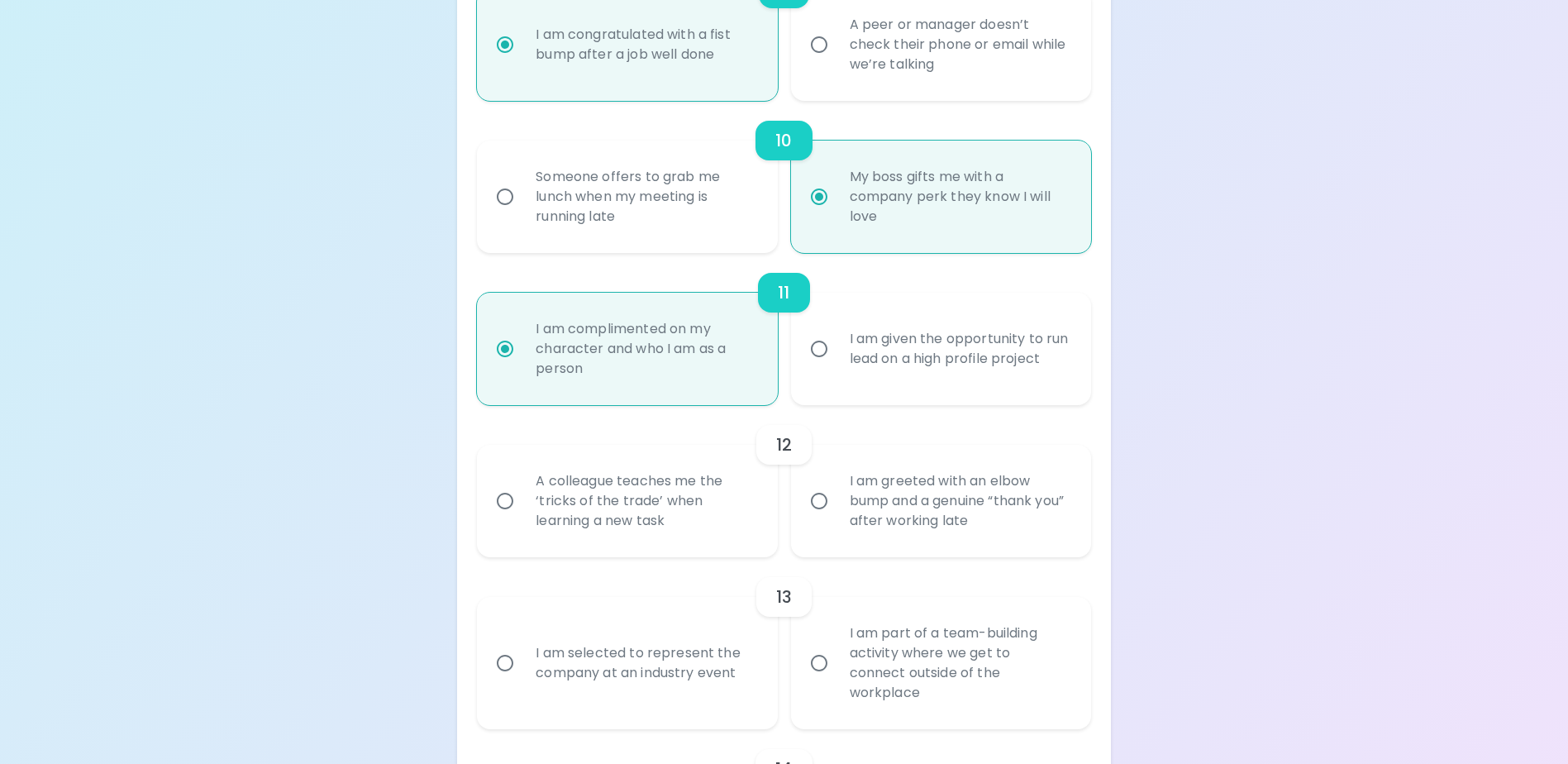
radio input "true"
click at [503, 518] on input "A colleague teaches me the ‘tricks of the trade’ when learning a new task" at bounding box center [505, 500] width 35 height 35
radio input "false"
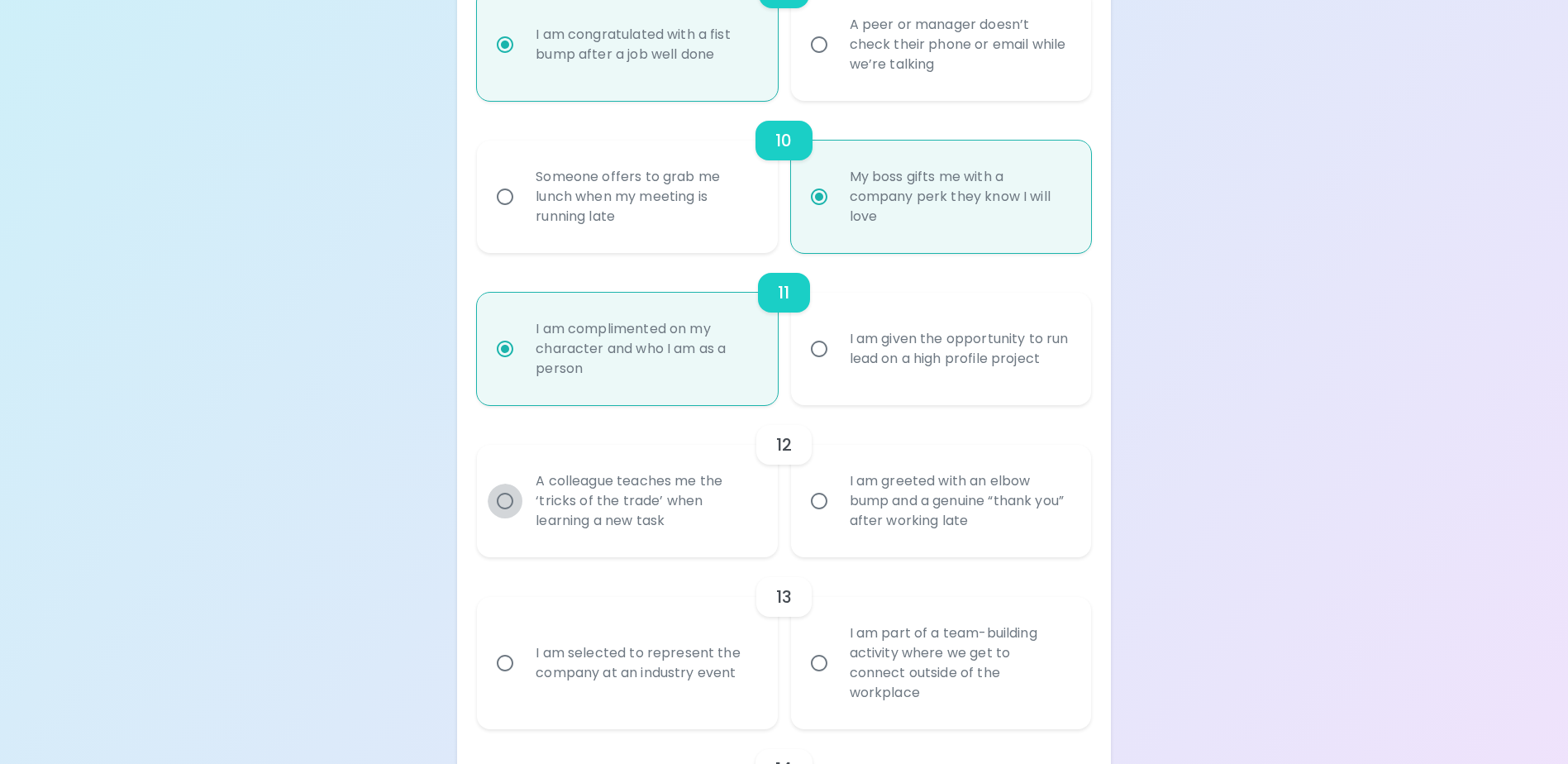
radio input "false"
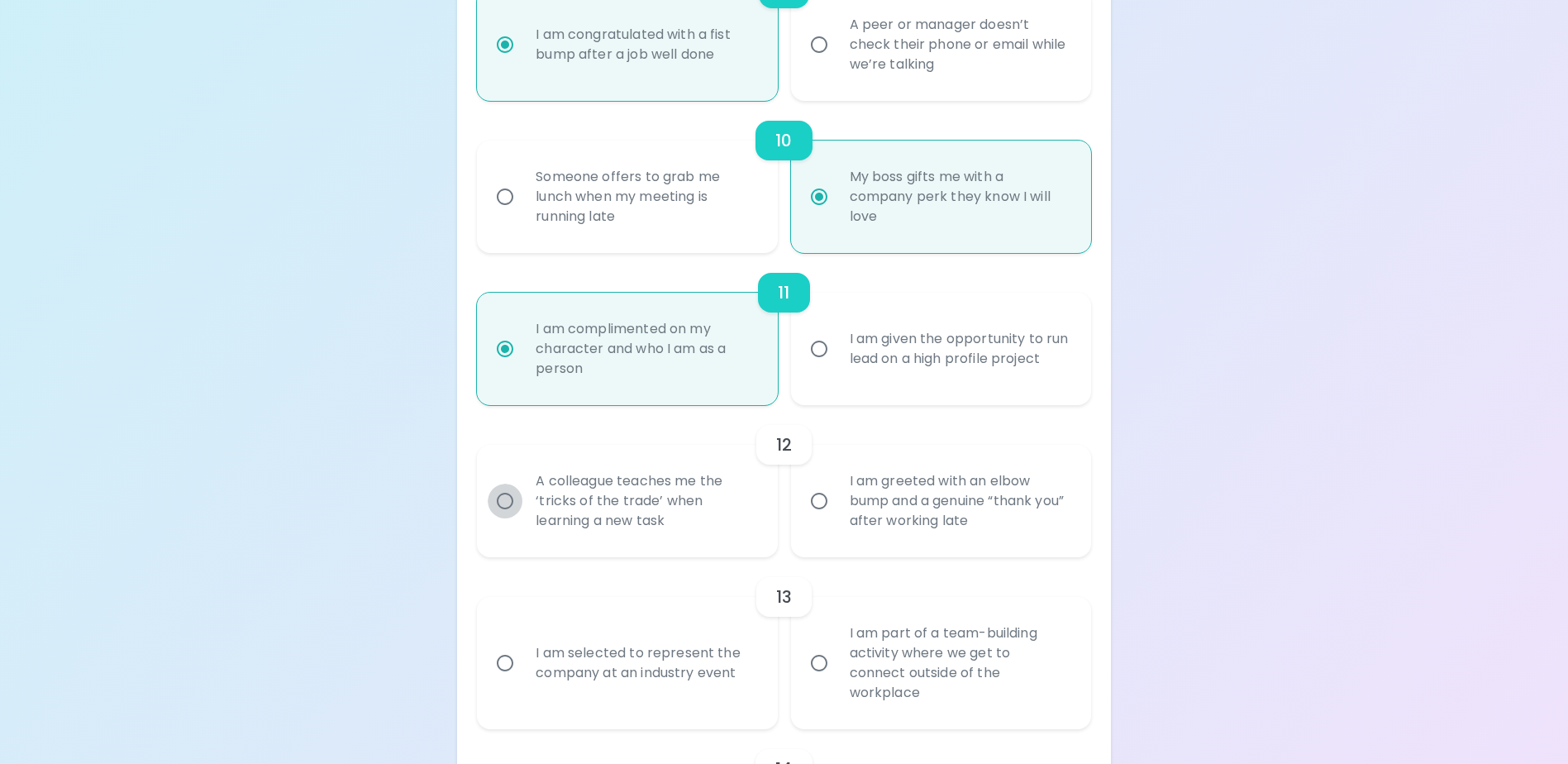
radio input "false"
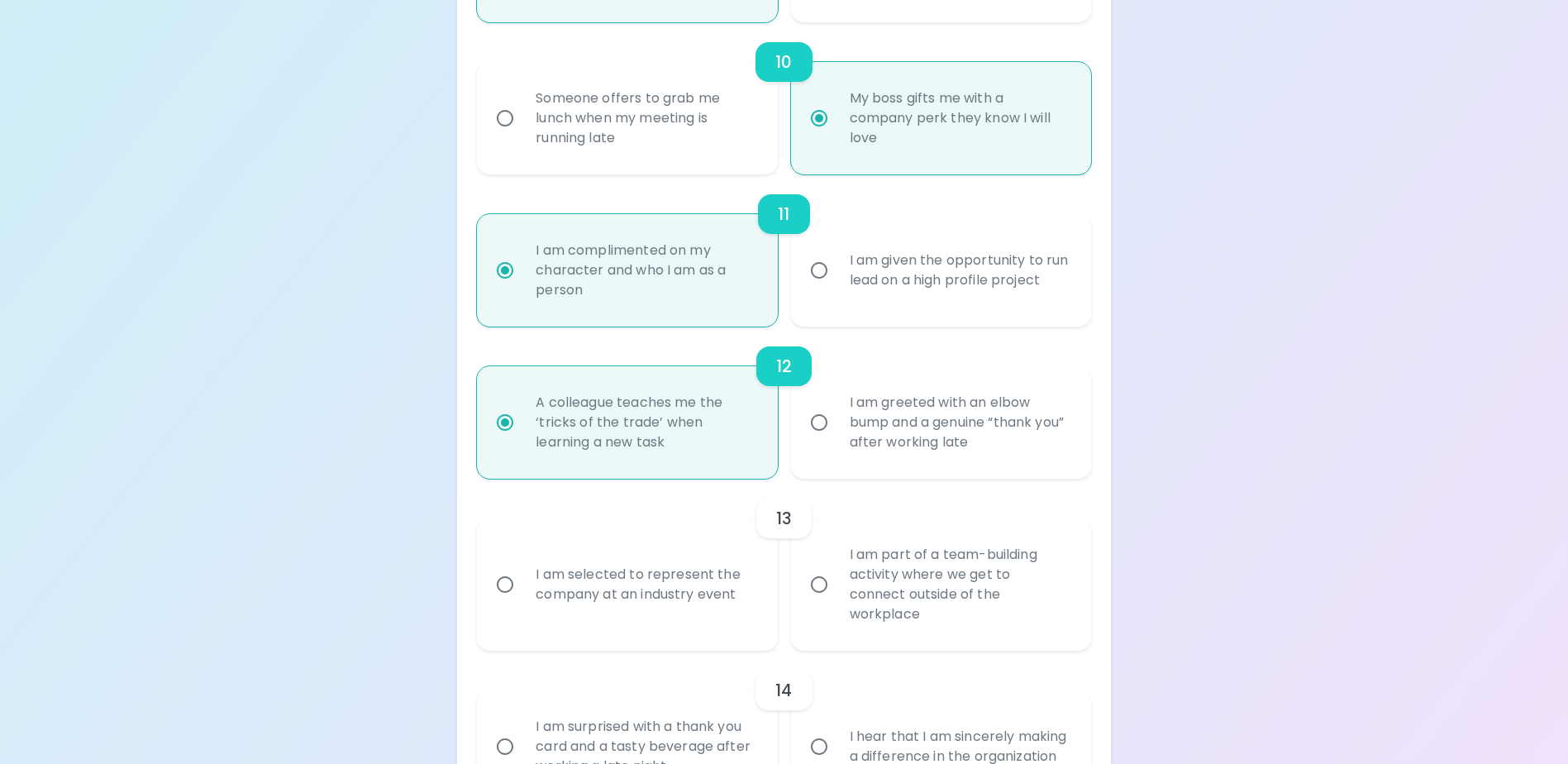
scroll to position [1796, 0]
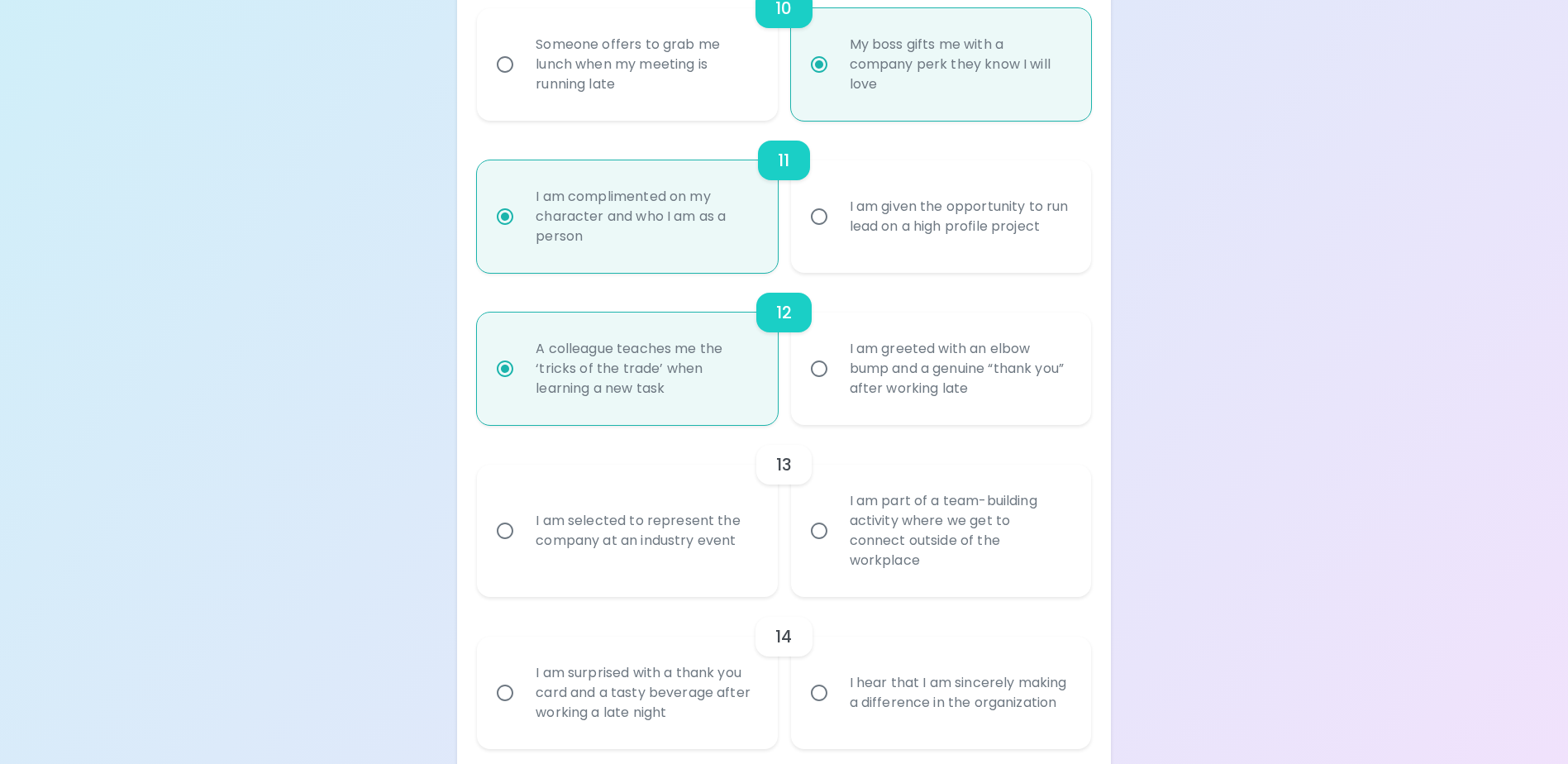
radio input "true"
click at [819, 540] on input "I am part of a team-building activity where we get to connect outside of the wo…" at bounding box center [819, 530] width 35 height 35
radio input "false"
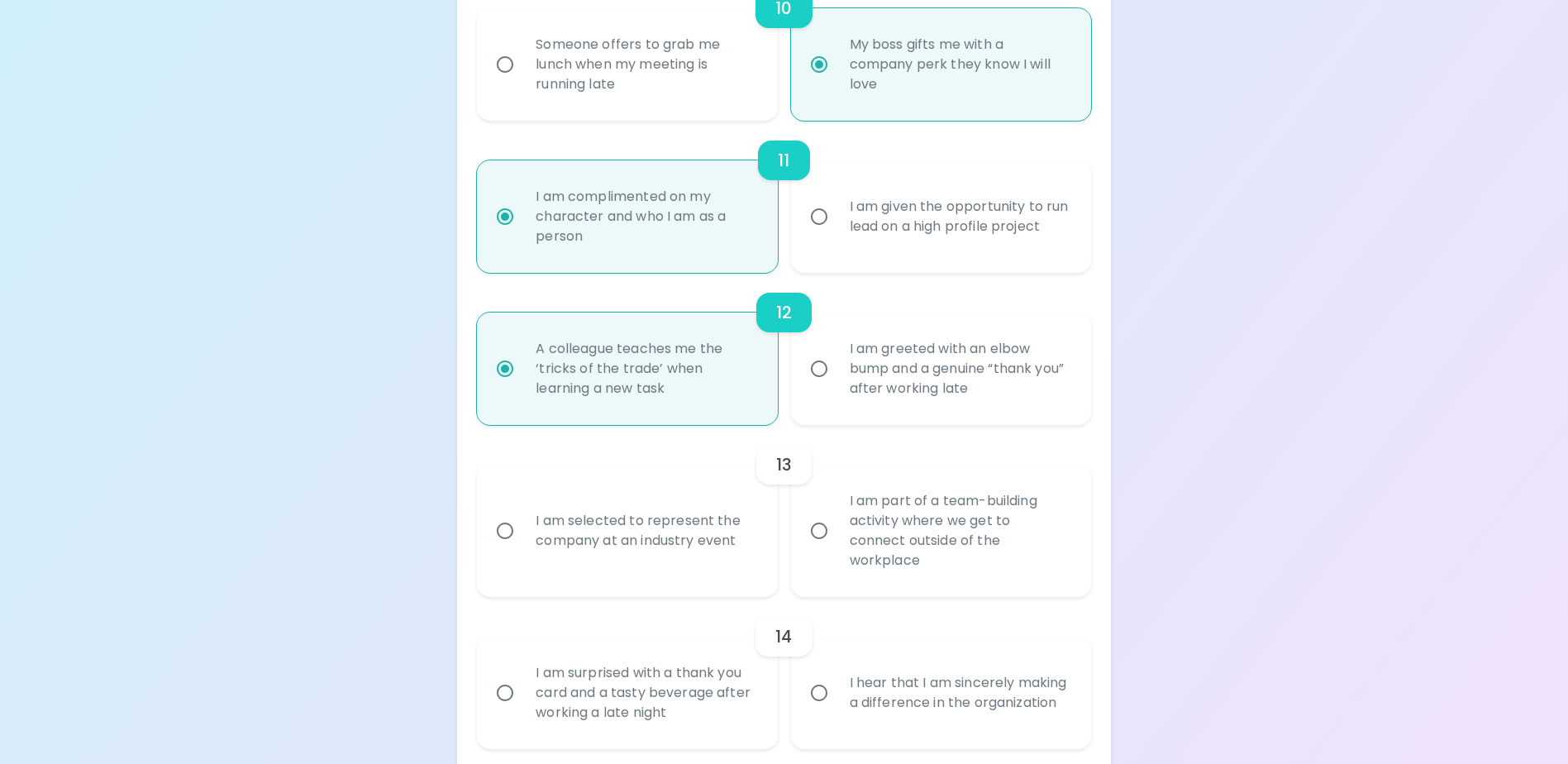
radio input "false"
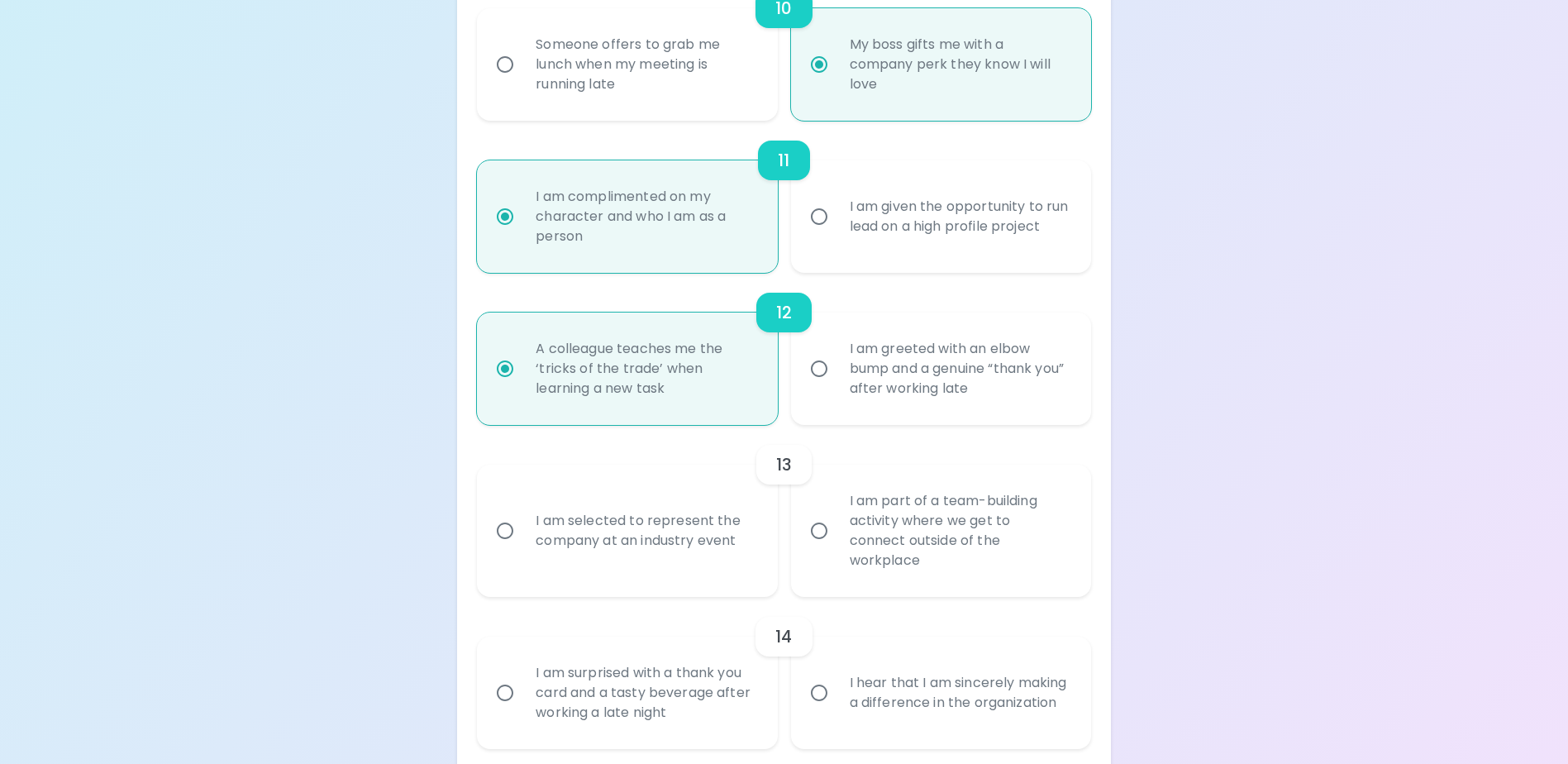
radio input "false"
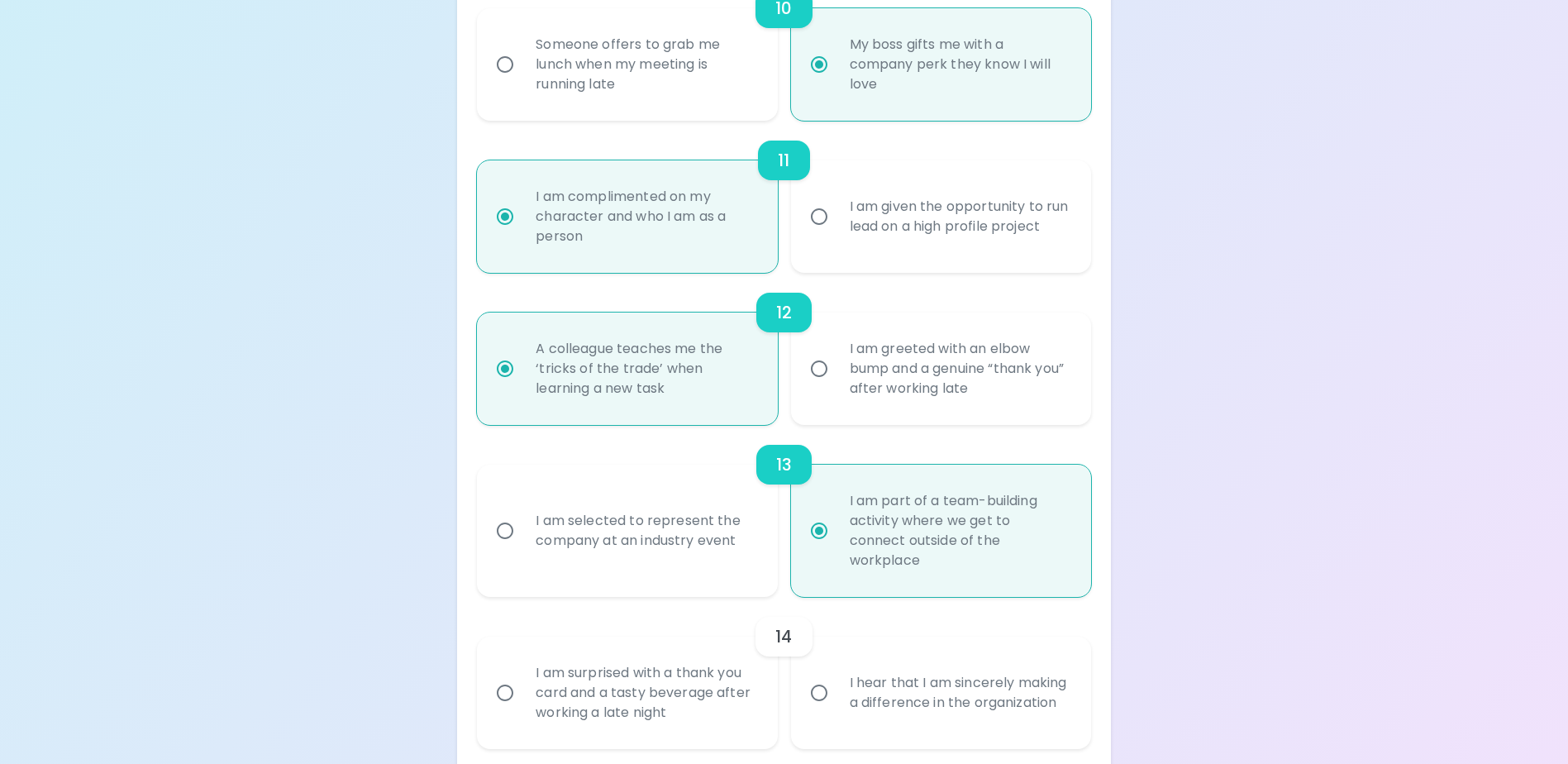
scroll to position [1928, 0]
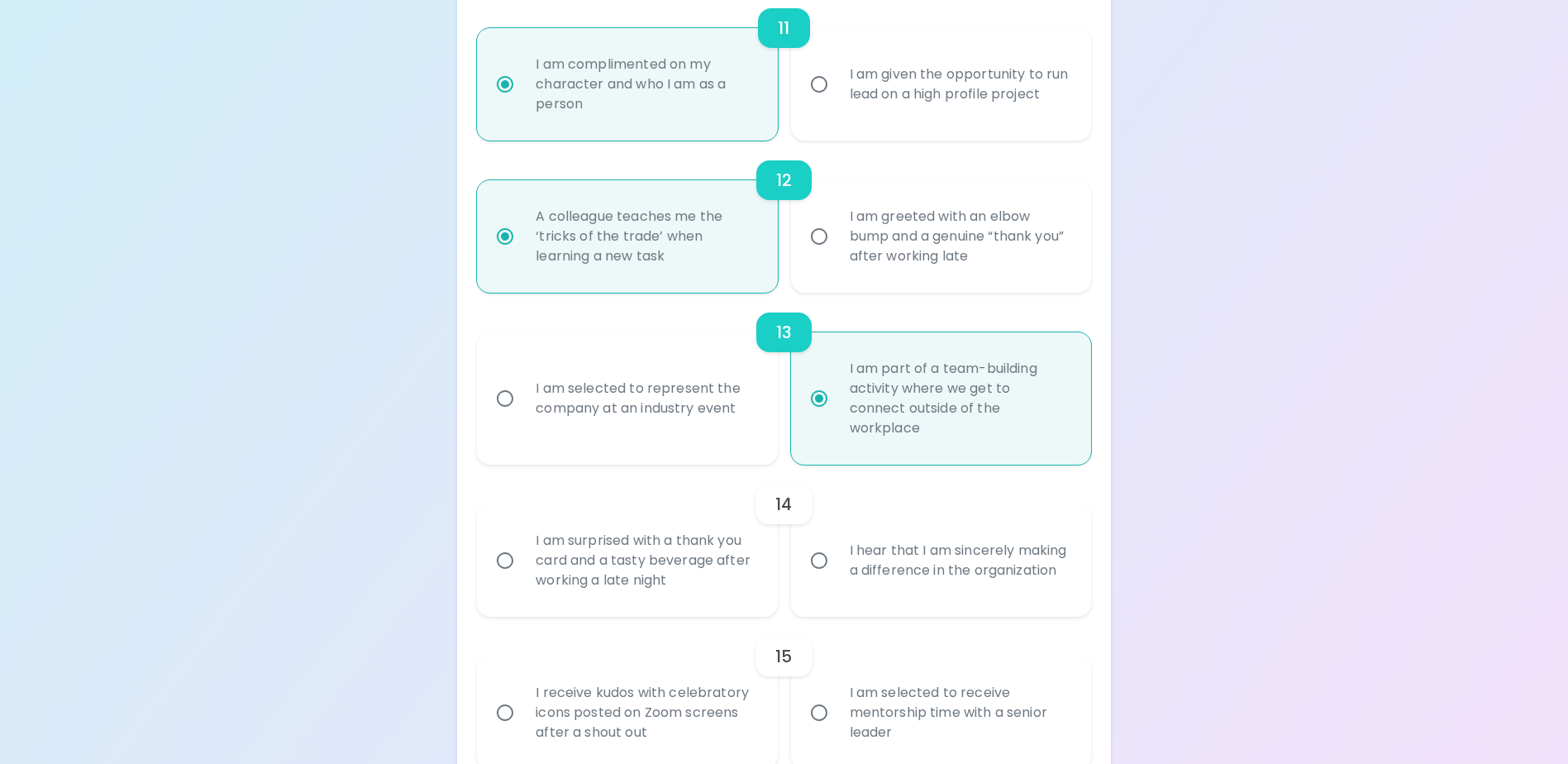
radio input "true"
click at [818, 562] on input "I hear that I am sincerely making a difference in the organization" at bounding box center [819, 560] width 35 height 35
radio input "false"
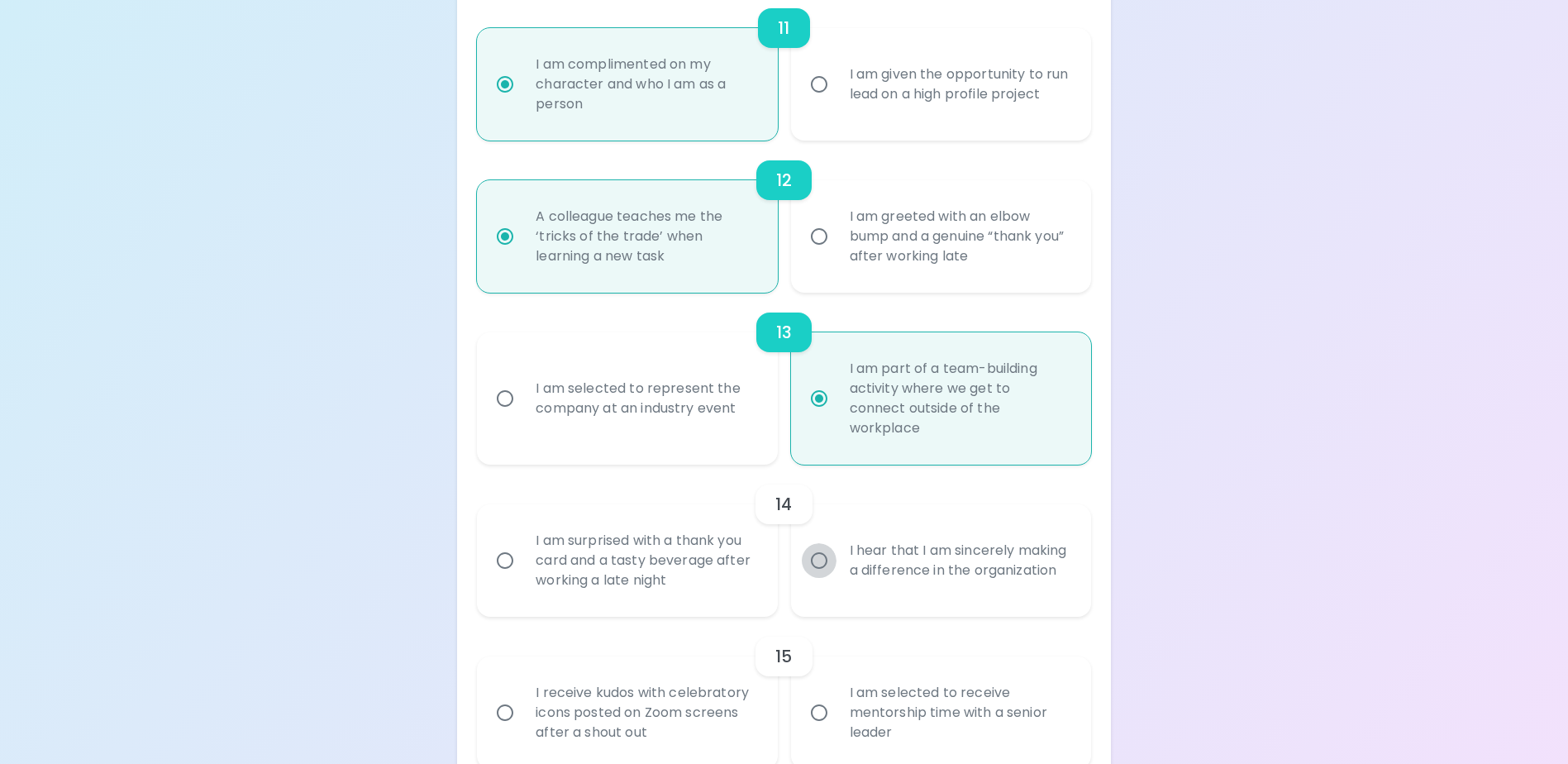
radio input "false"
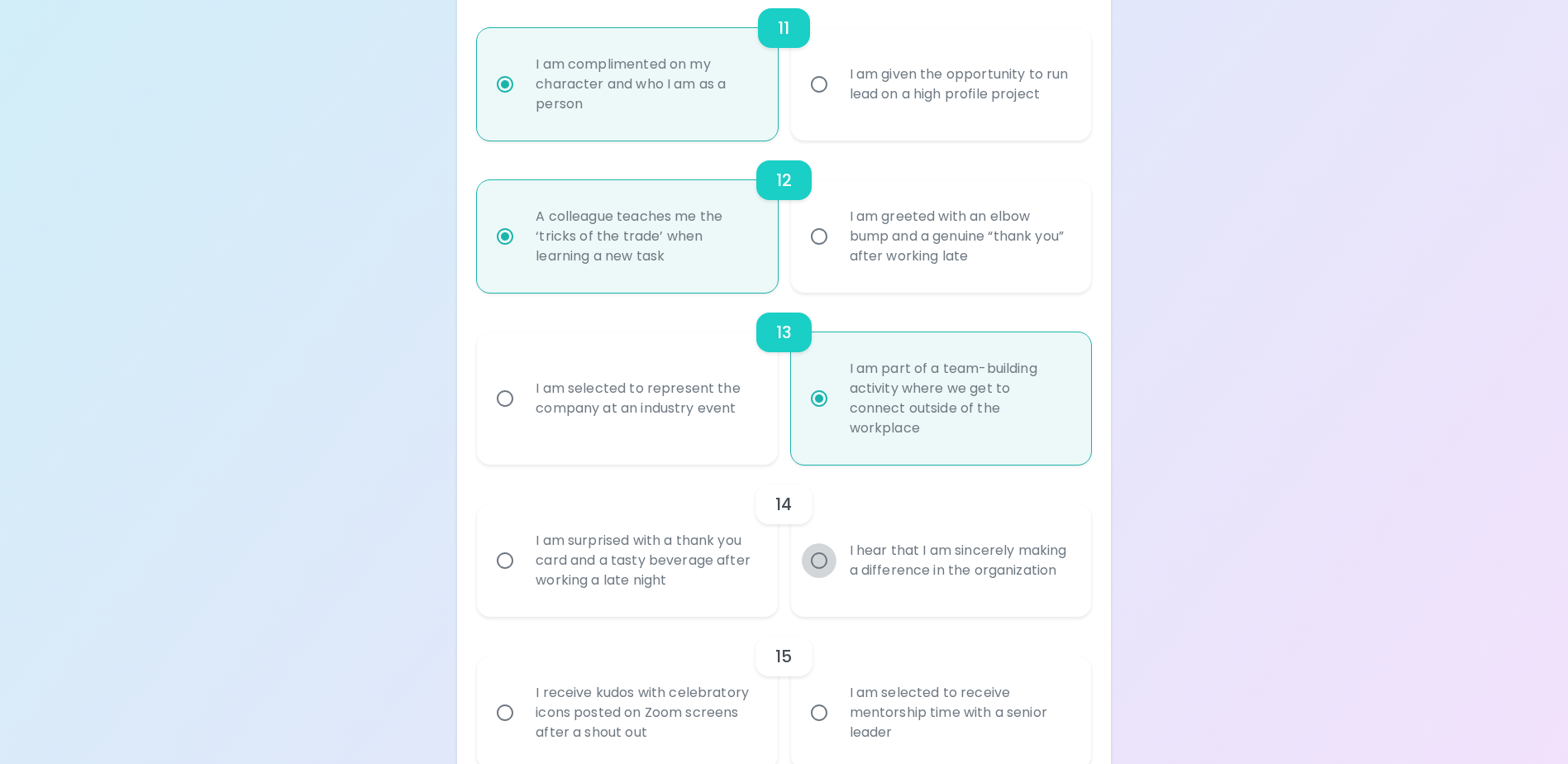
radio input "false"
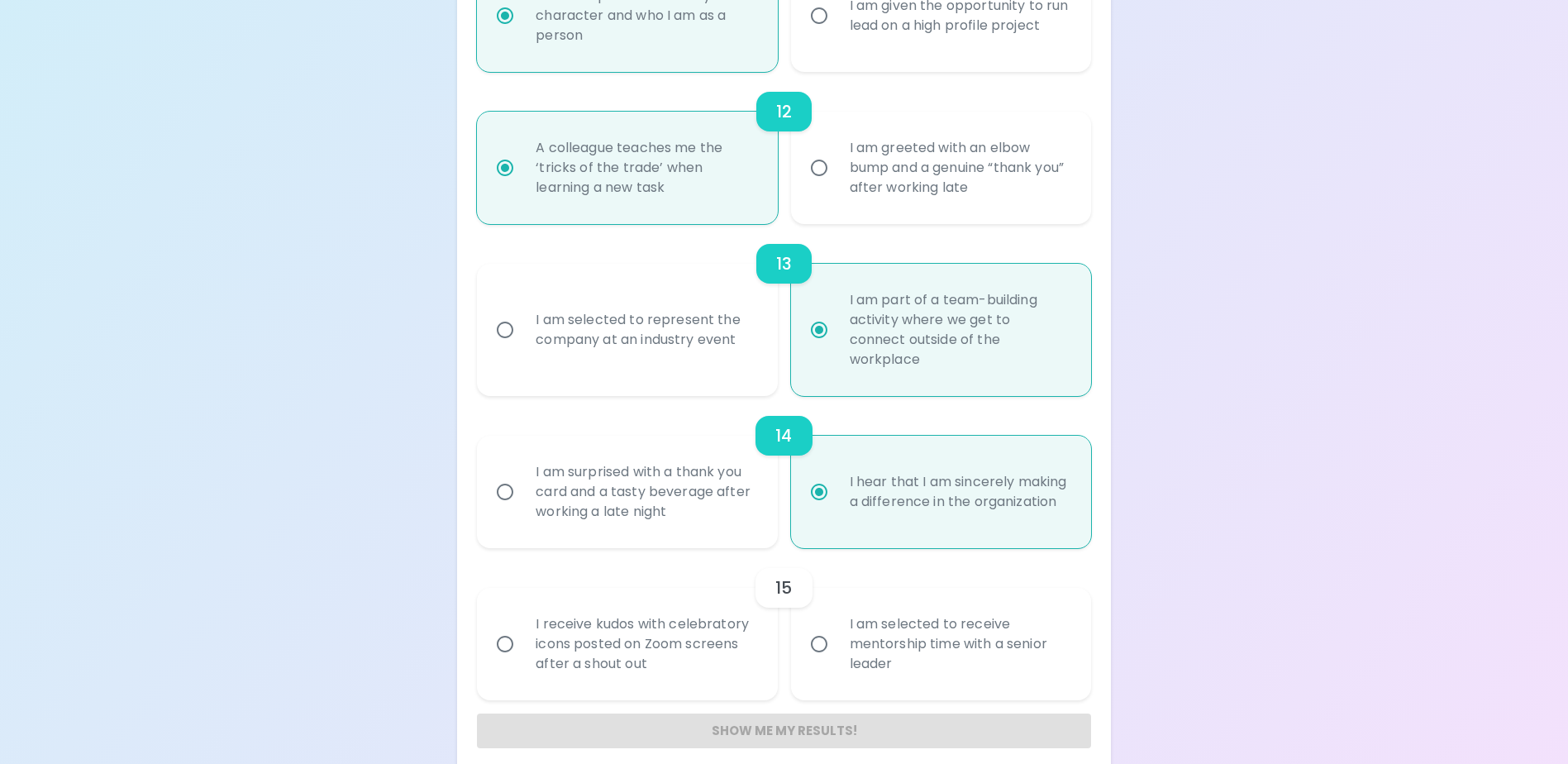
scroll to position [2015, 0]
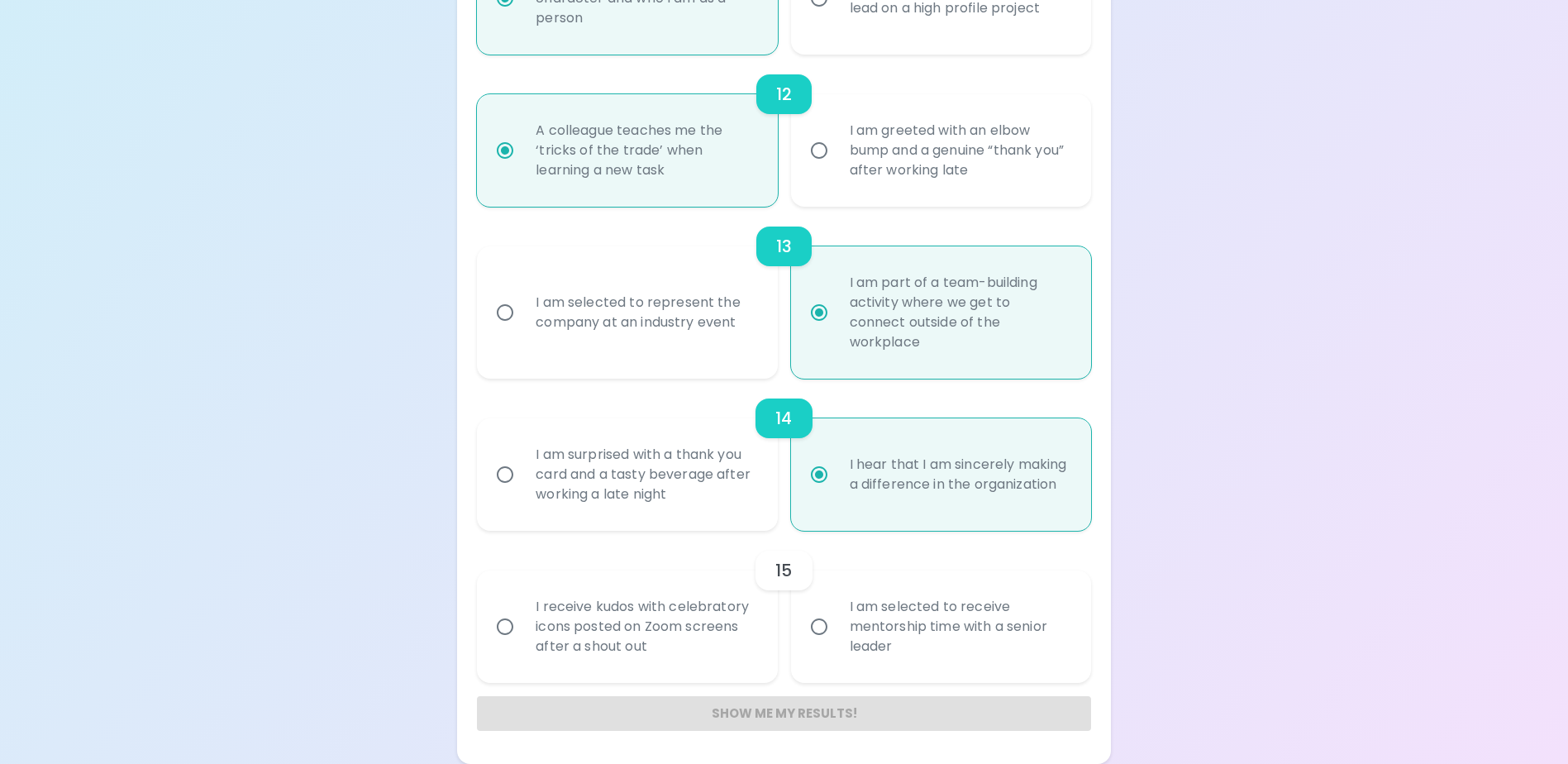
radio input "true"
click at [512, 625] on input "I receive kudos with celebratory icons posted on Zoom screens after a shout out" at bounding box center [505, 626] width 35 height 35
radio input "false"
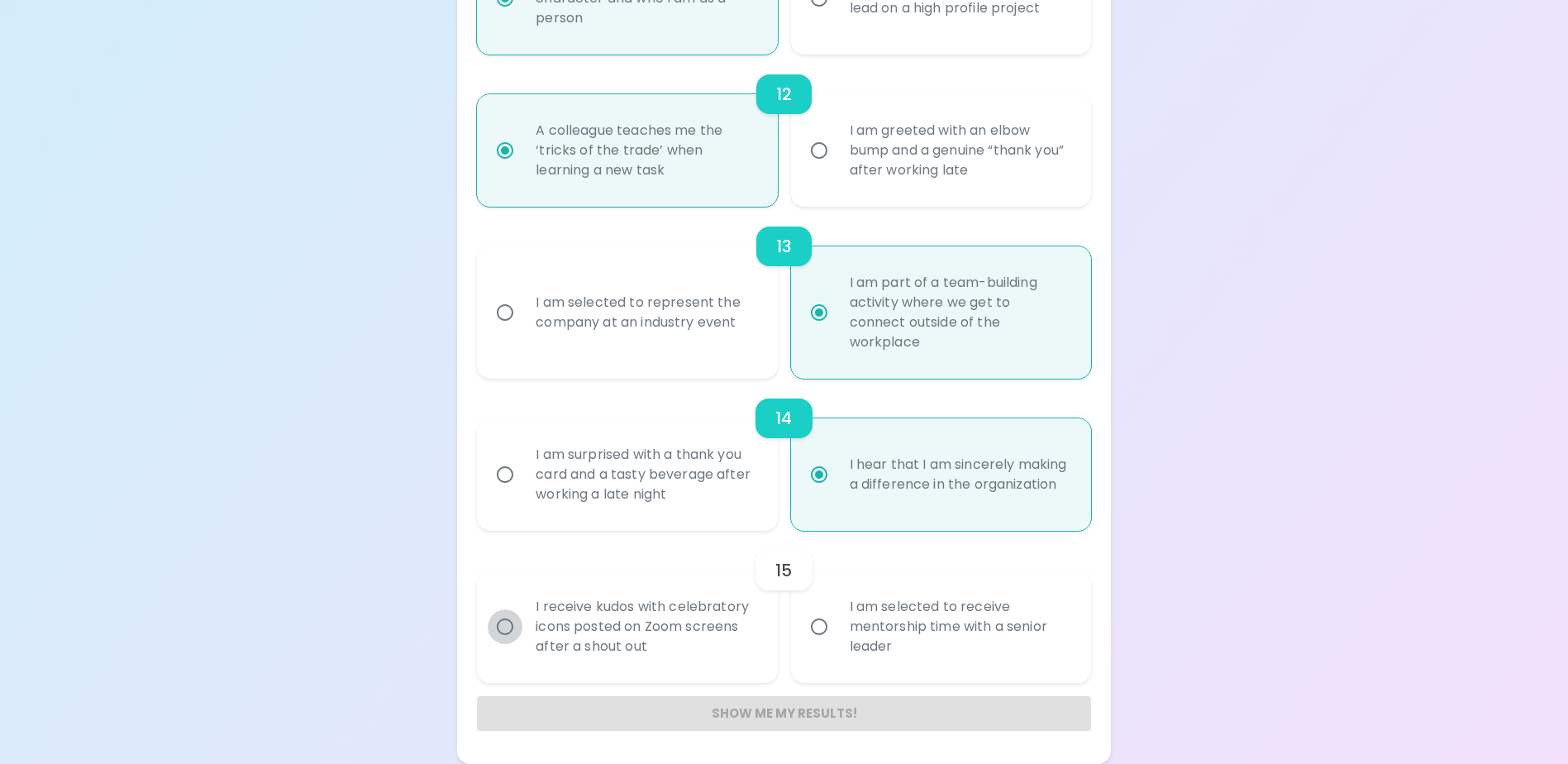
radio input "false"
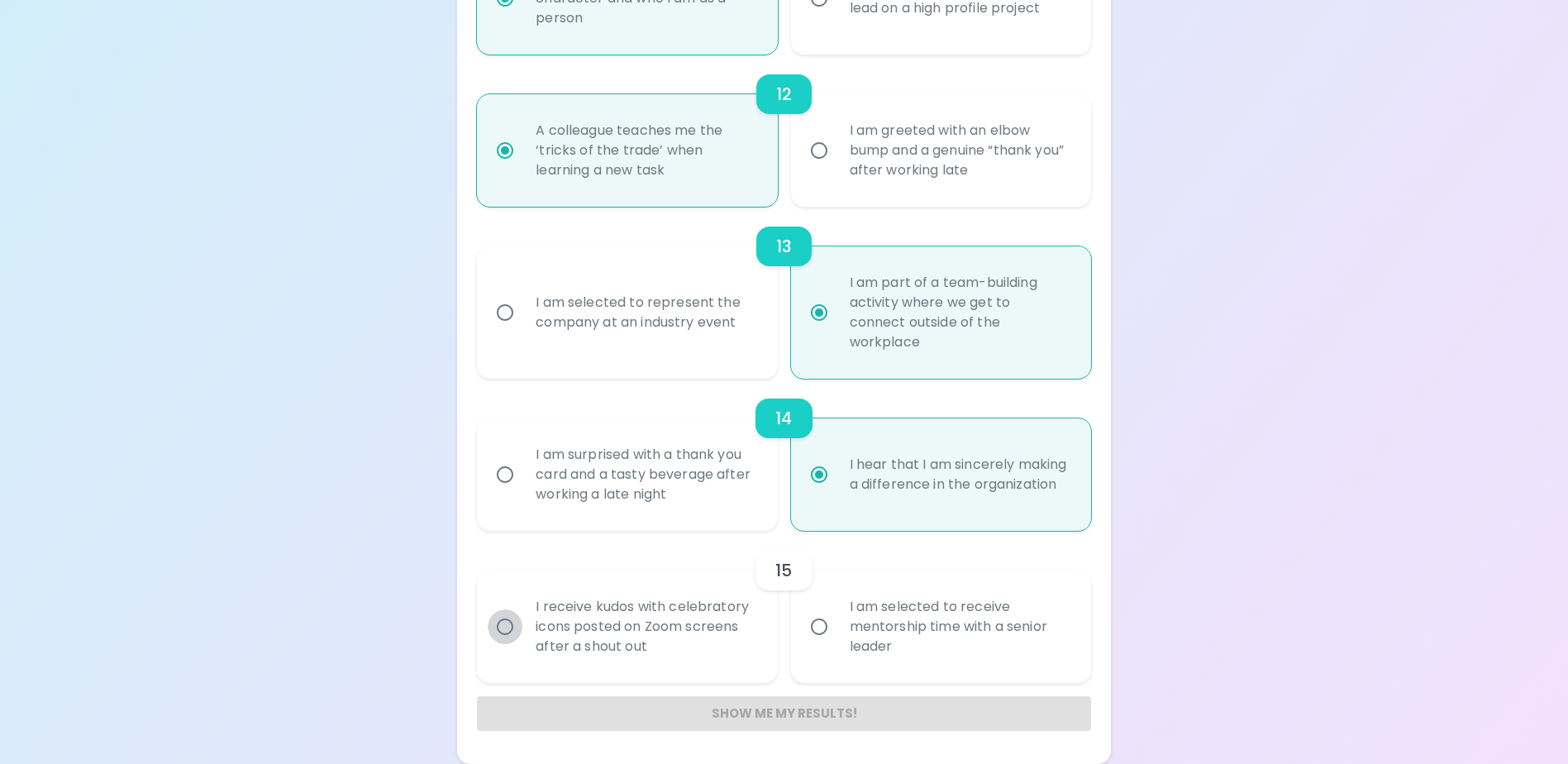
radio input "false"
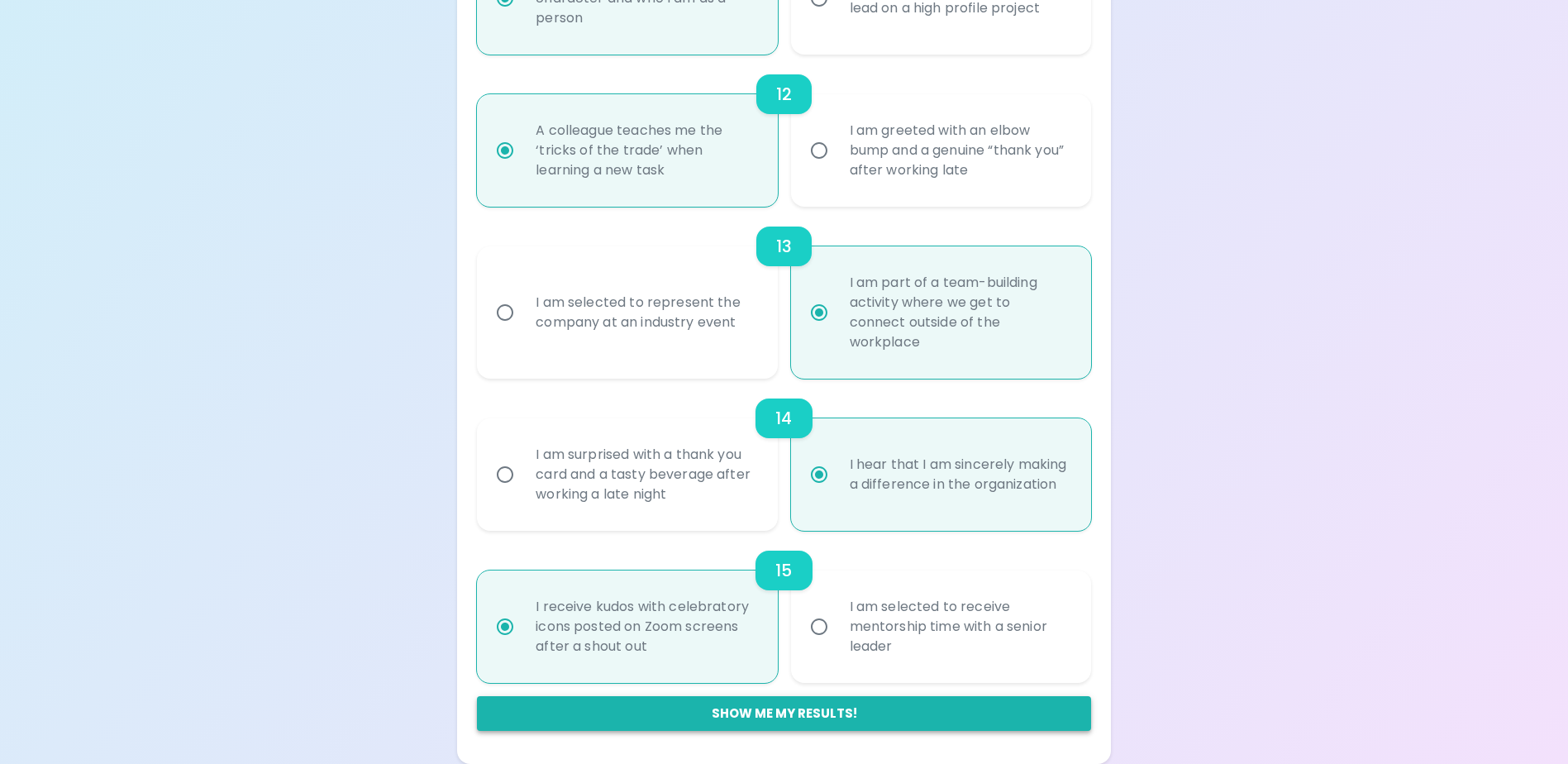
radio input "true"
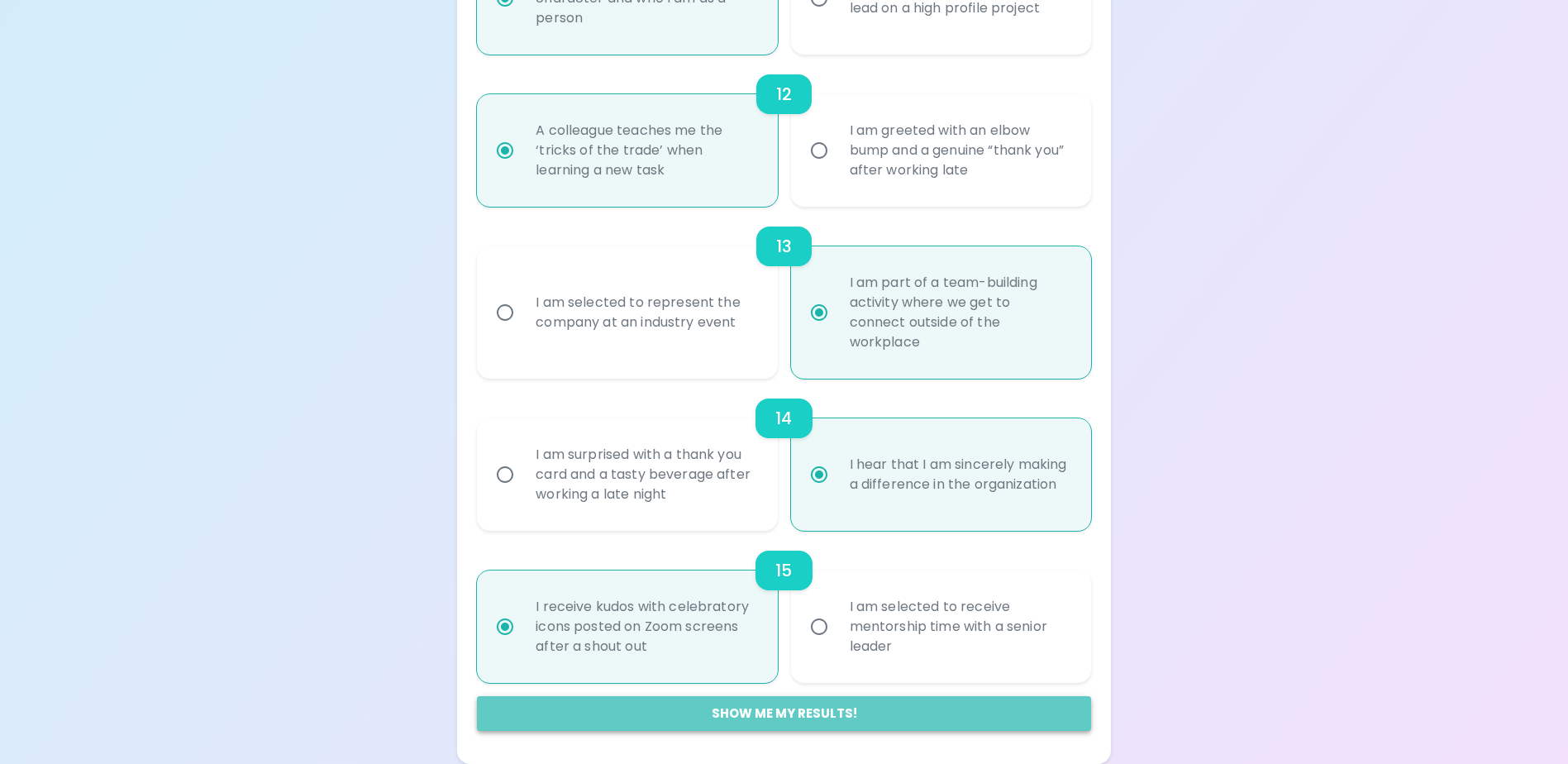
click at [771, 721] on button "Show me my results!" at bounding box center [784, 713] width 613 height 35
radio input "false"
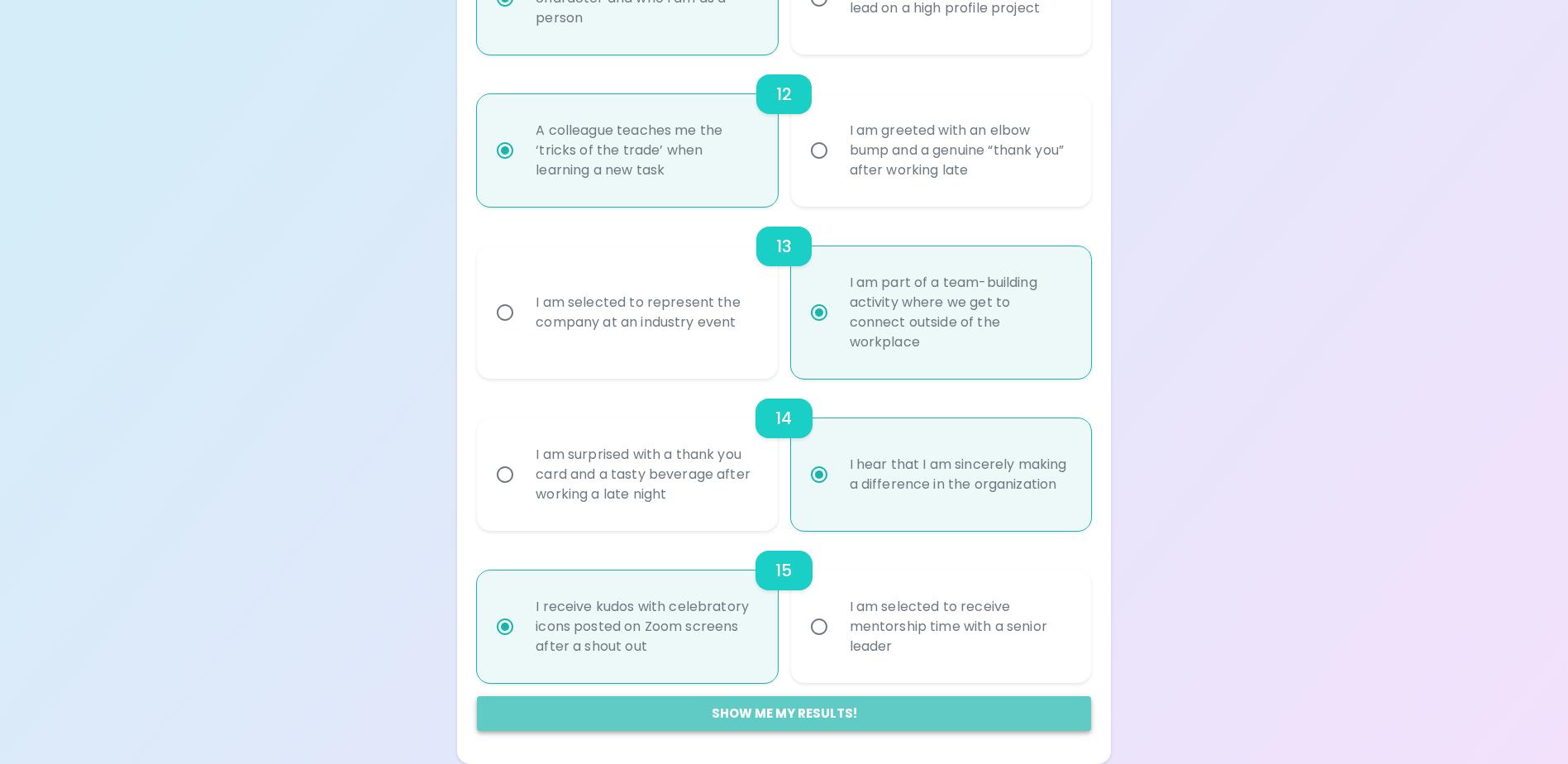
radio input "false"
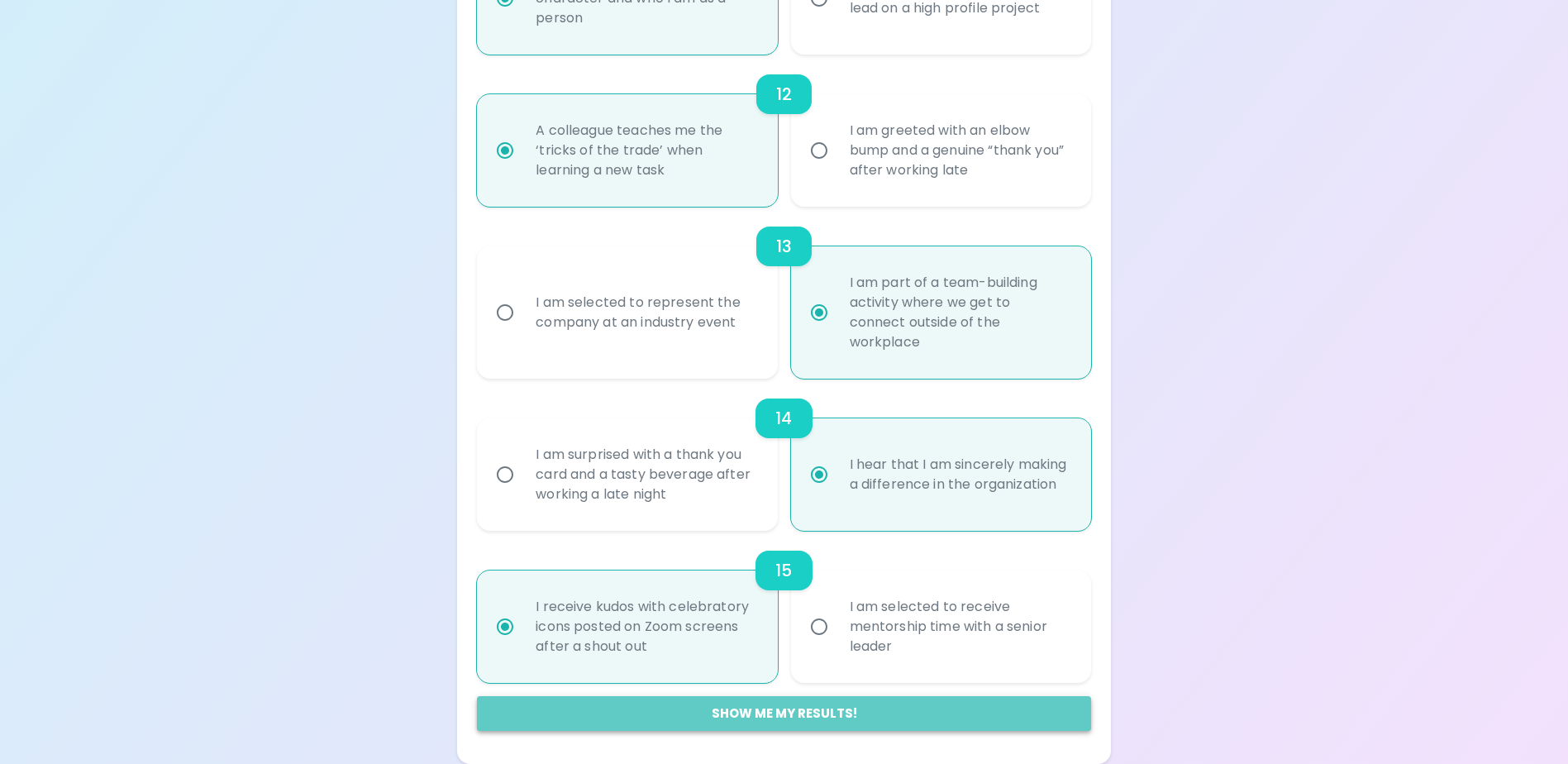
radio input "false"
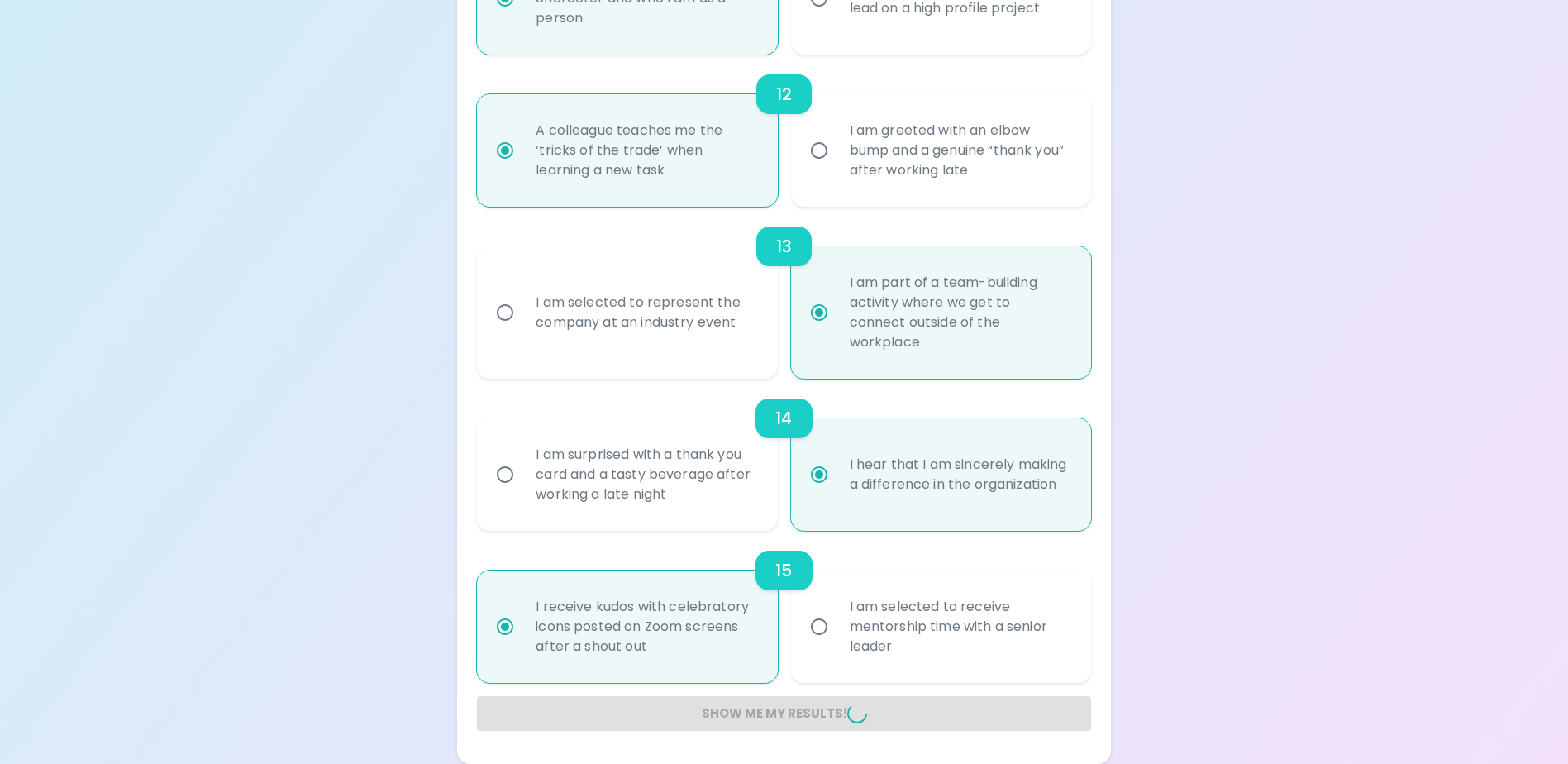
radio input "false"
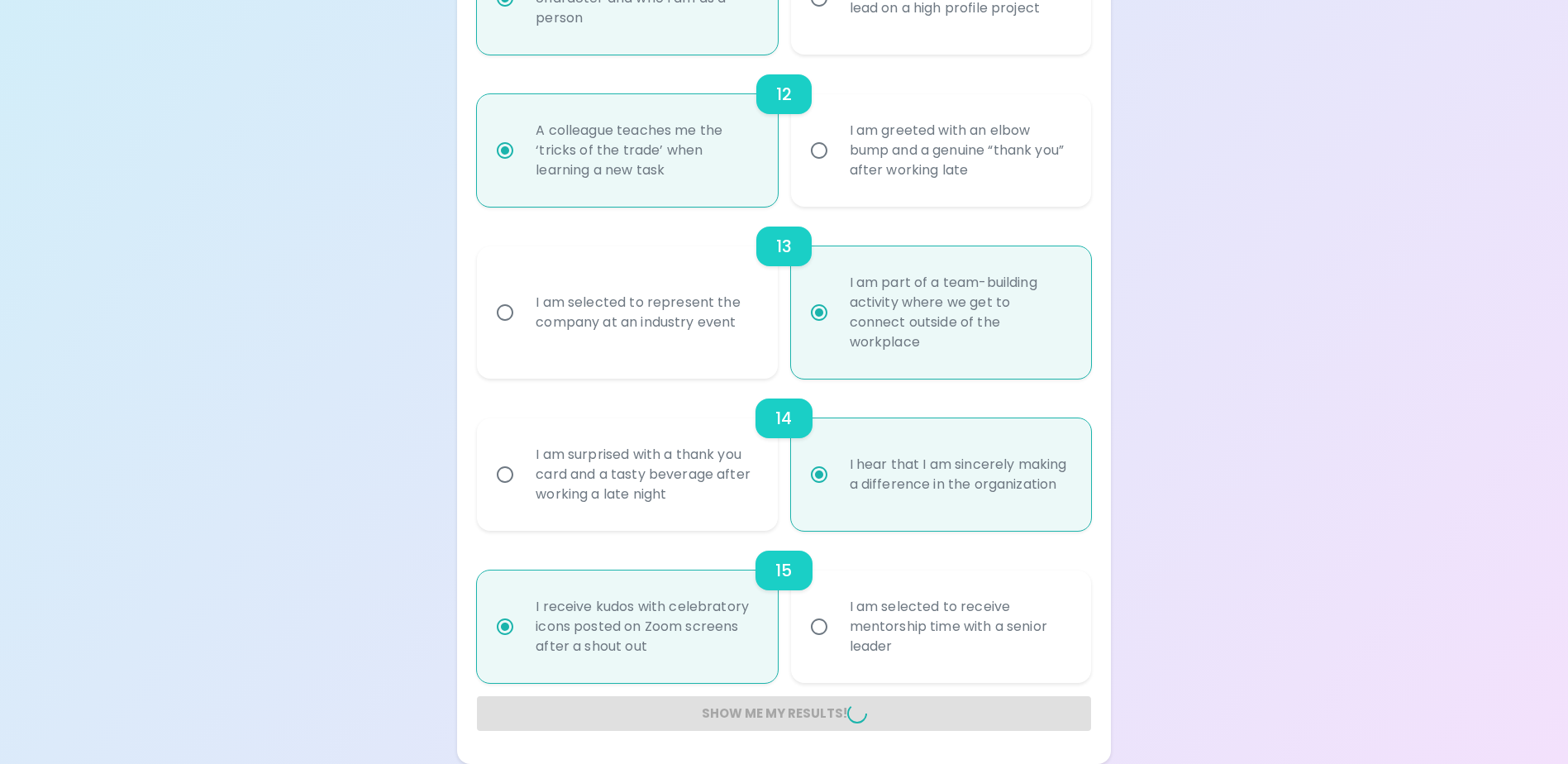
radio input "false"
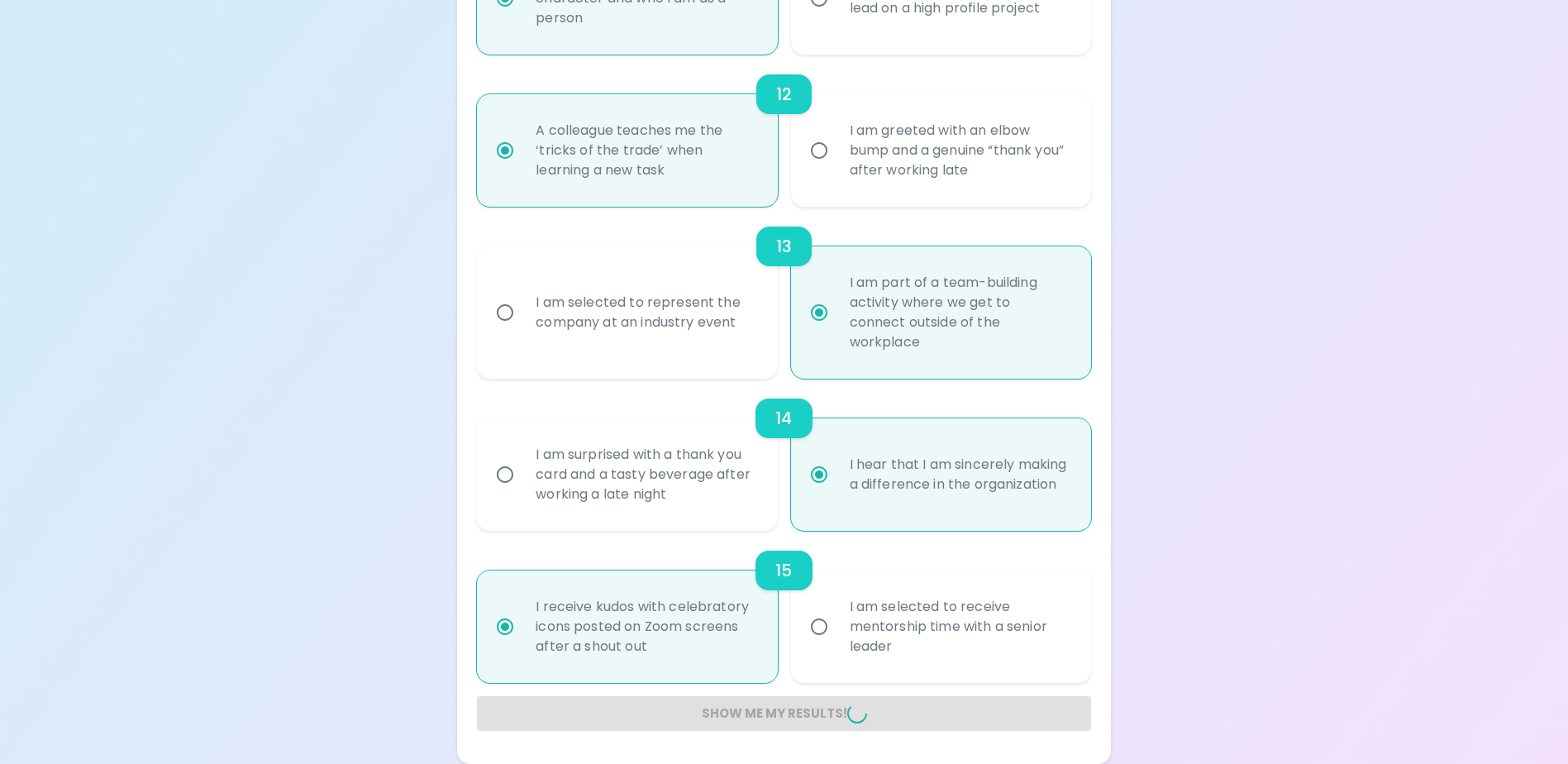
radio input "false"
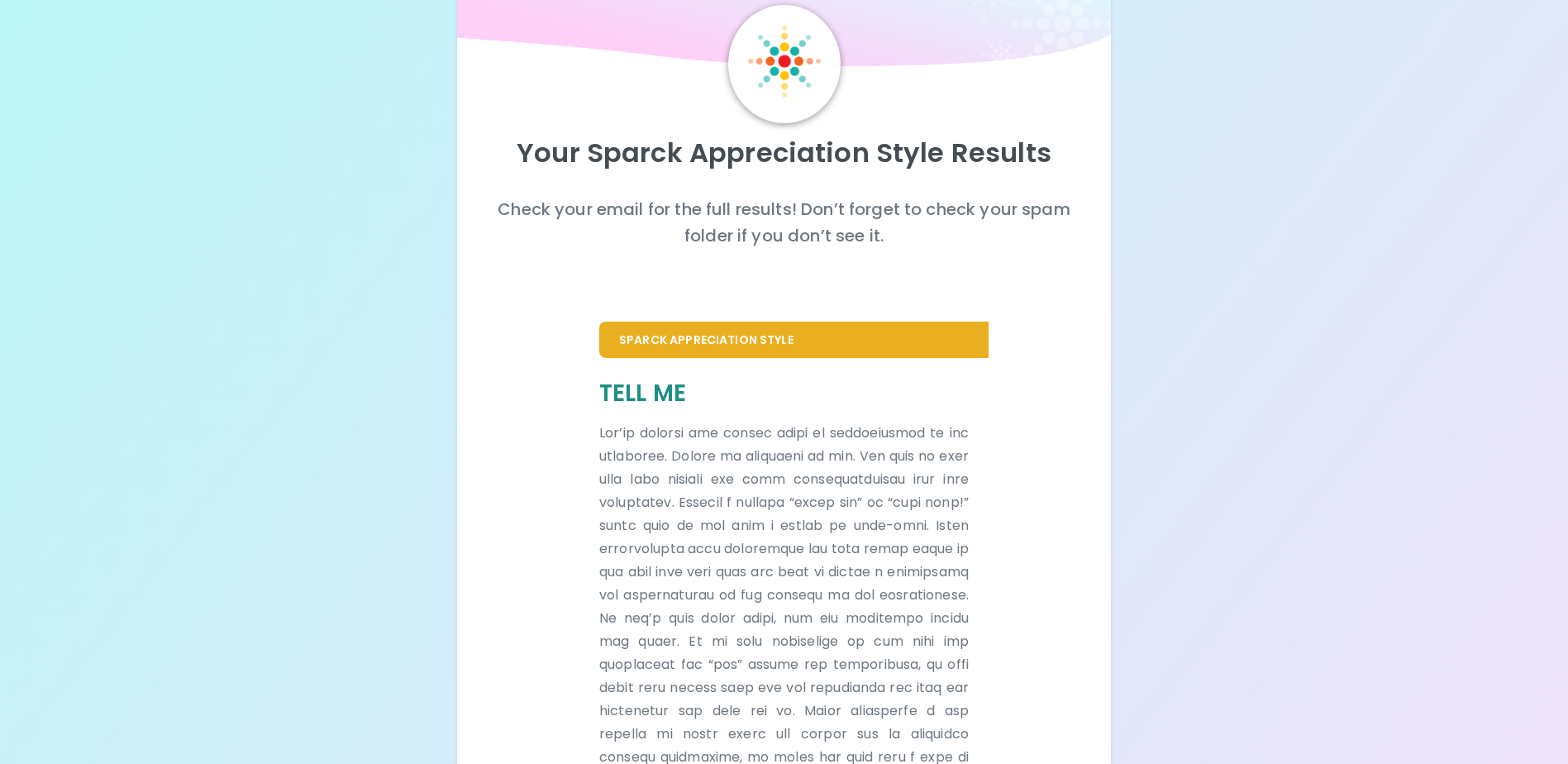
scroll to position [53, 0]
